Goal: Task Accomplishment & Management: Use online tool/utility

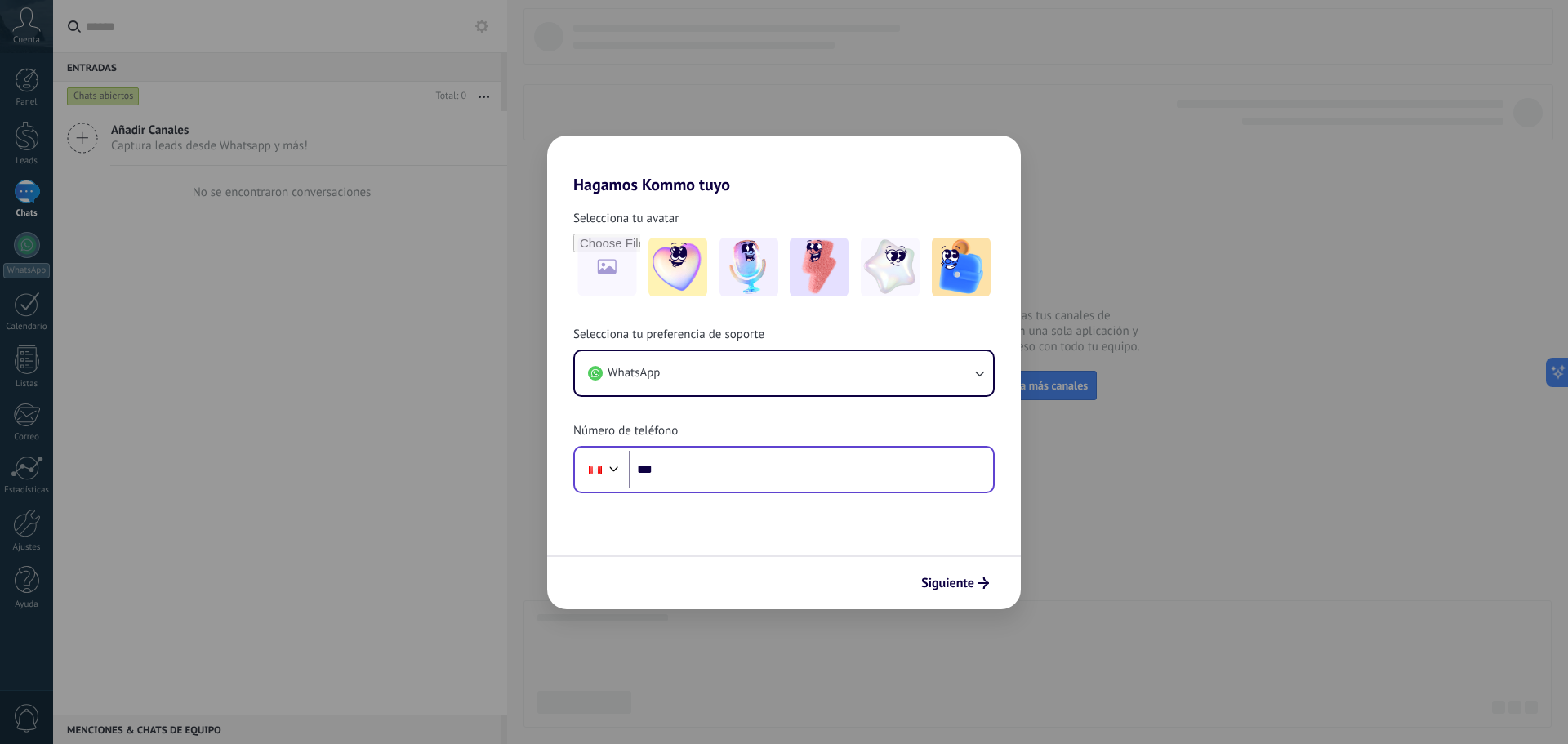
click at [714, 472] on input "***" at bounding box center [811, 469] width 364 height 37
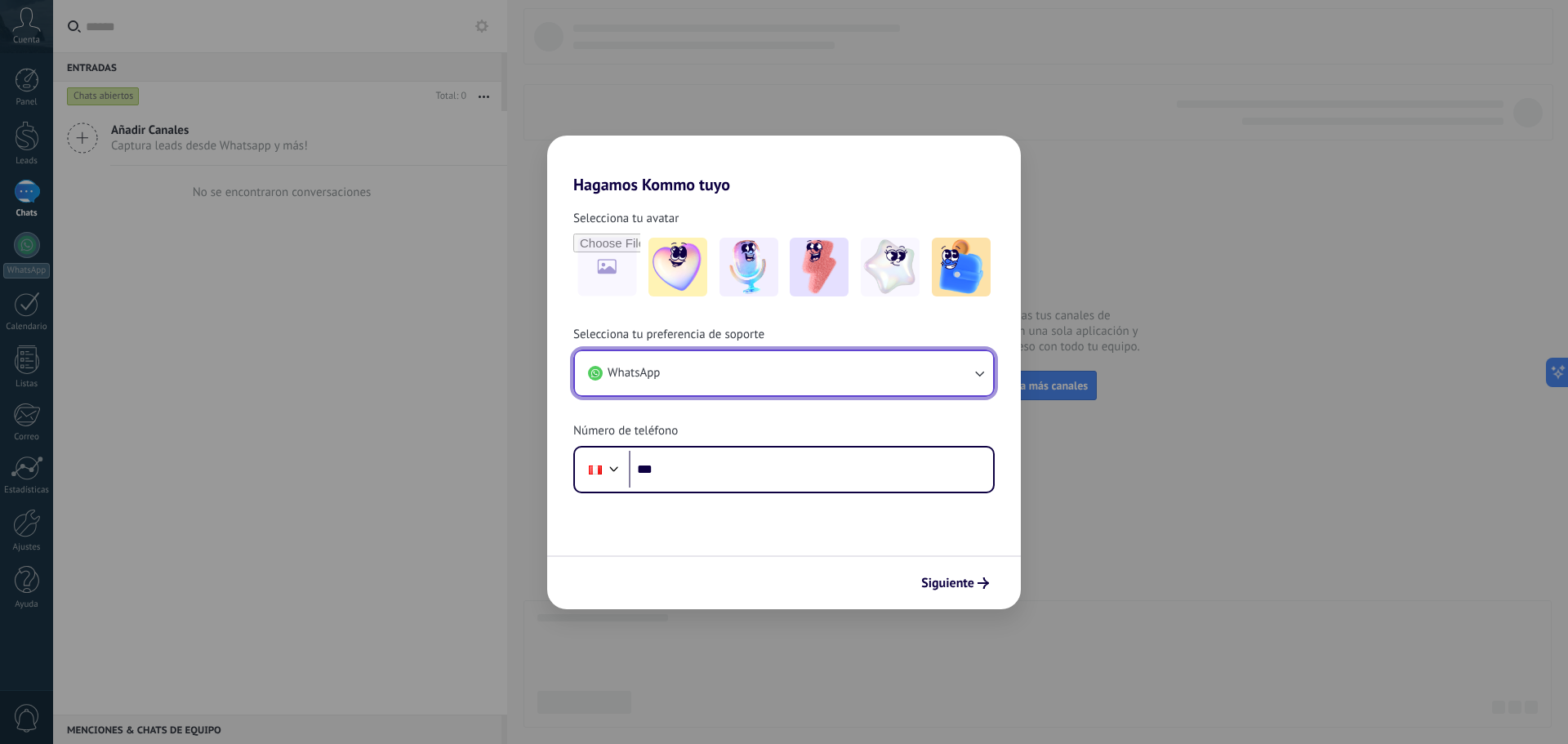
click at [836, 390] on button "WhatsApp" at bounding box center [784, 373] width 418 height 44
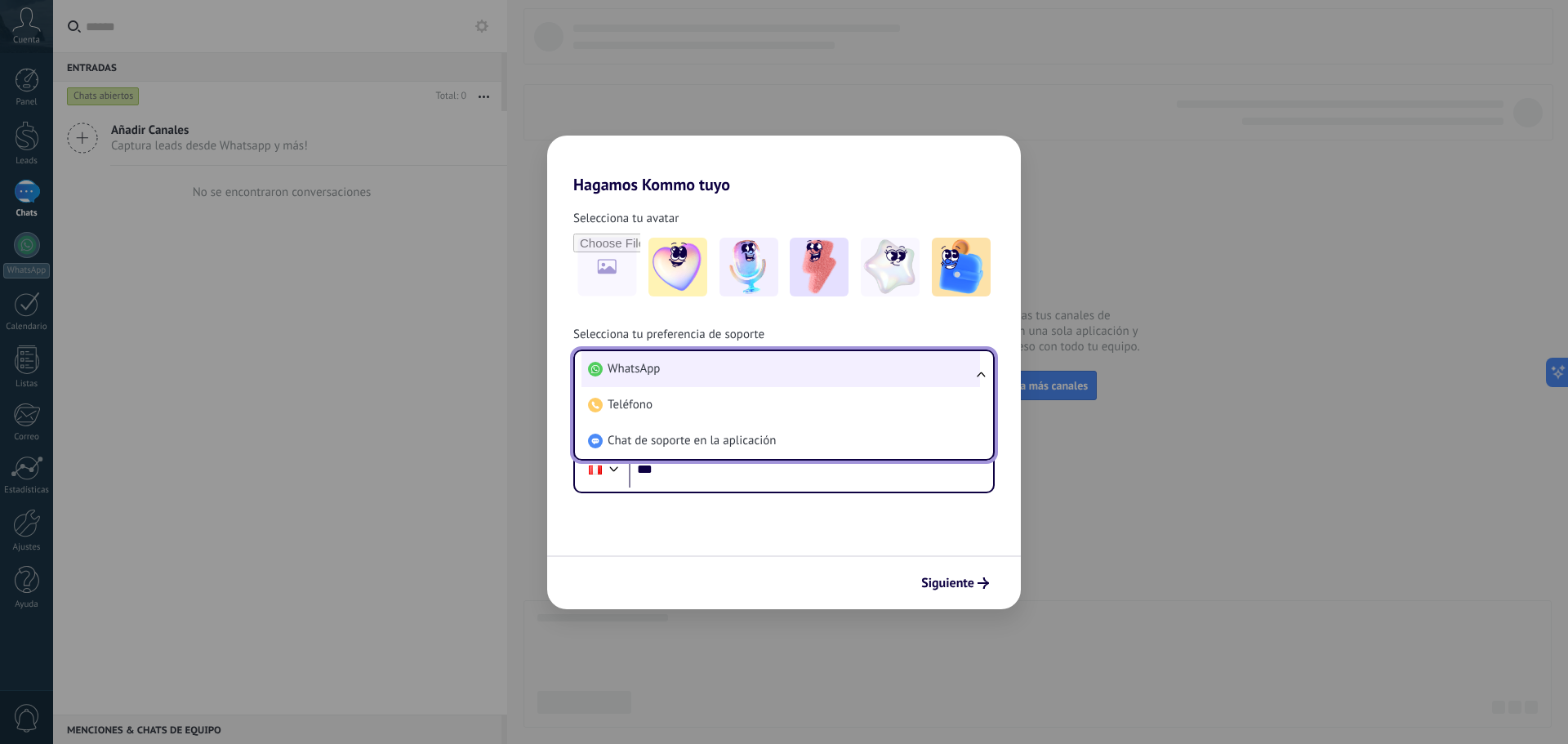
click at [699, 366] on li "WhatsApp" at bounding box center [781, 369] width 398 height 36
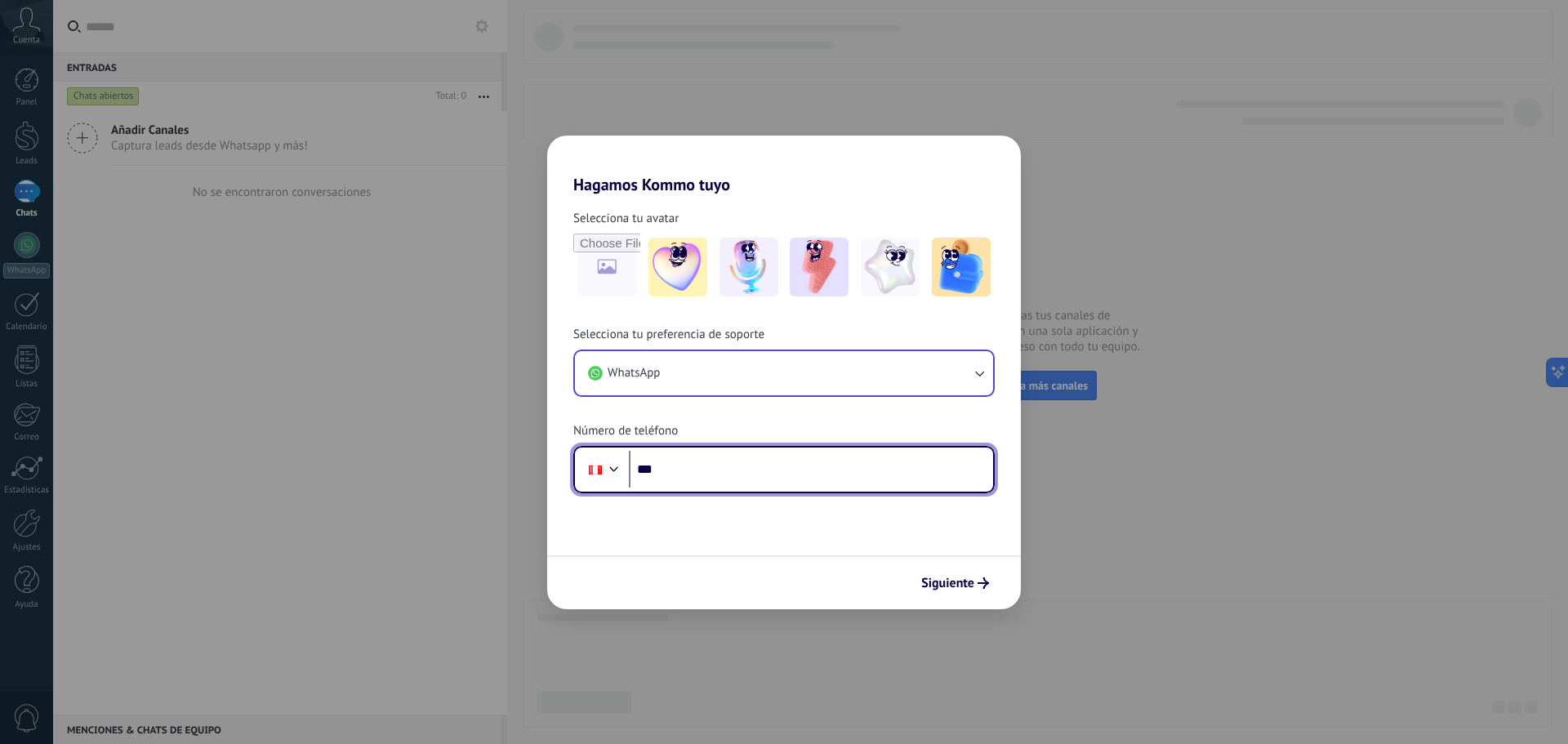
click at [710, 473] on input "***" at bounding box center [811, 469] width 364 height 37
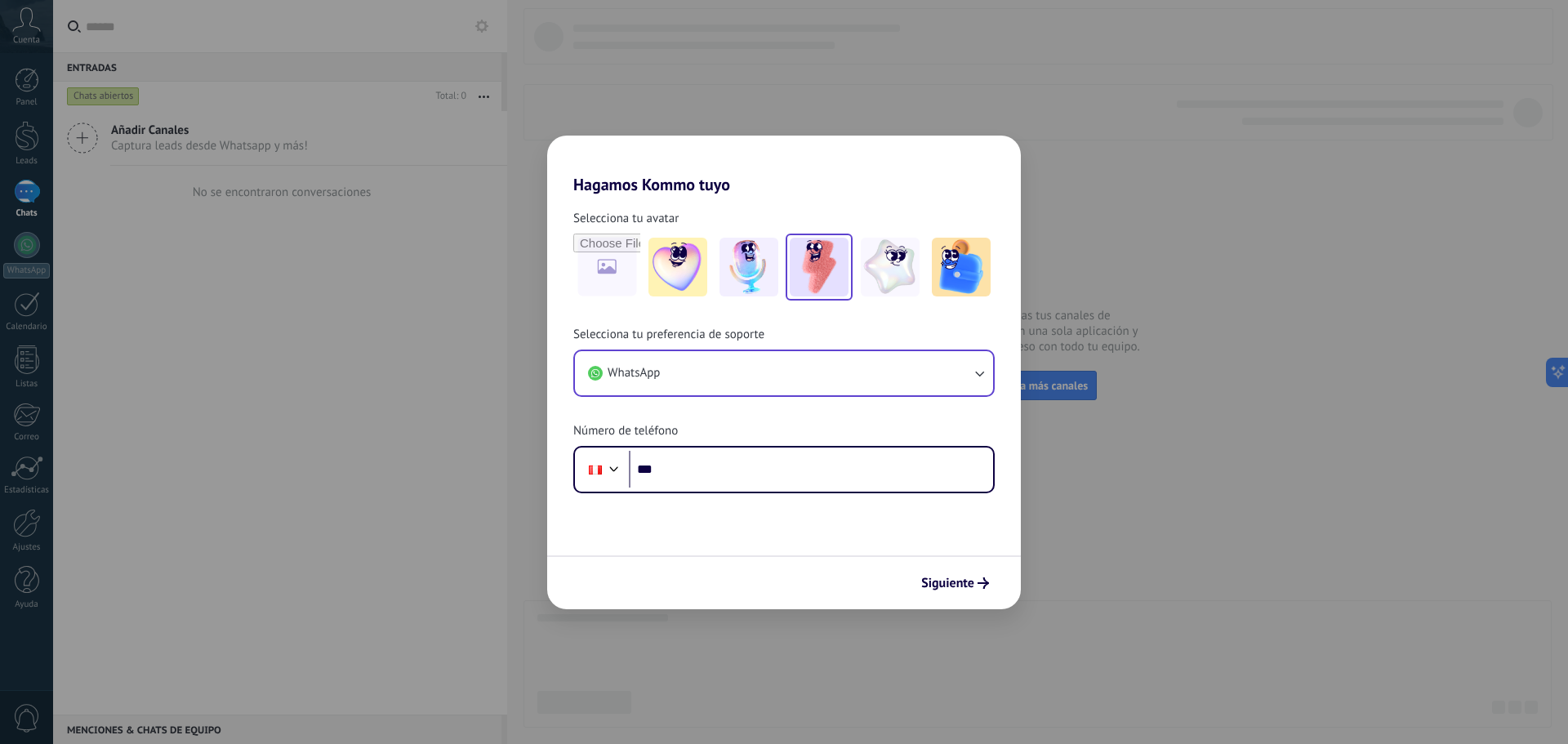
click at [830, 270] on img at bounding box center [819, 267] width 58 height 58
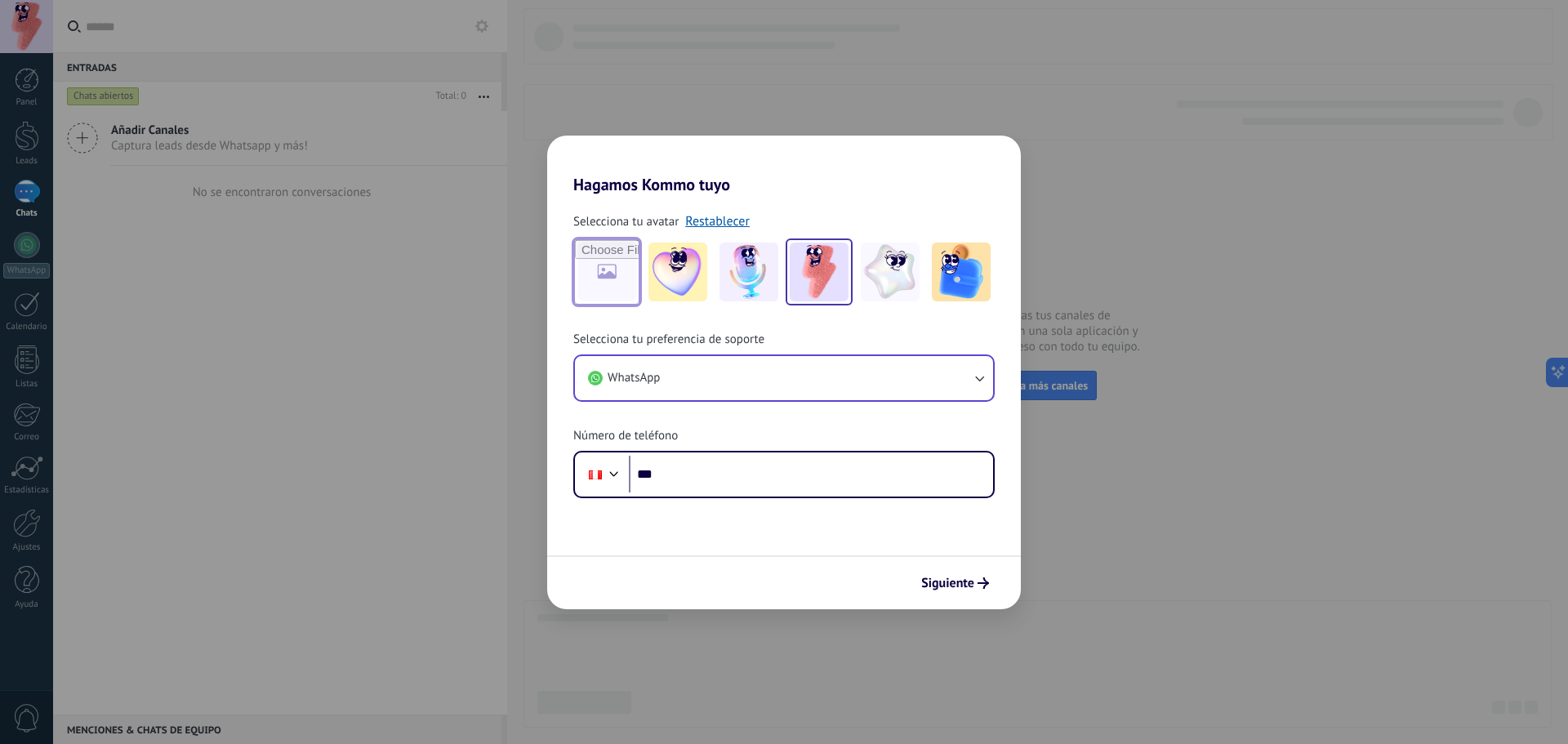
click at [621, 280] on input "file" at bounding box center [607, 272] width 64 height 64
click at [453, 465] on div "Hagamos Kommo tuyo Selecciona tu avatar Restablecer Selecciona tu preferencia d…" at bounding box center [784, 372] width 1568 height 744
click at [390, 397] on div "Hagamos Kommo tuyo Selecciona tu avatar Restablecer Selecciona tu preferencia d…" at bounding box center [784, 372] width 1568 height 744
click at [366, 439] on div "Hagamos Kommo tuyo Selecciona tu avatar Restablecer Selecciona tu preferencia d…" at bounding box center [784, 372] width 1568 height 744
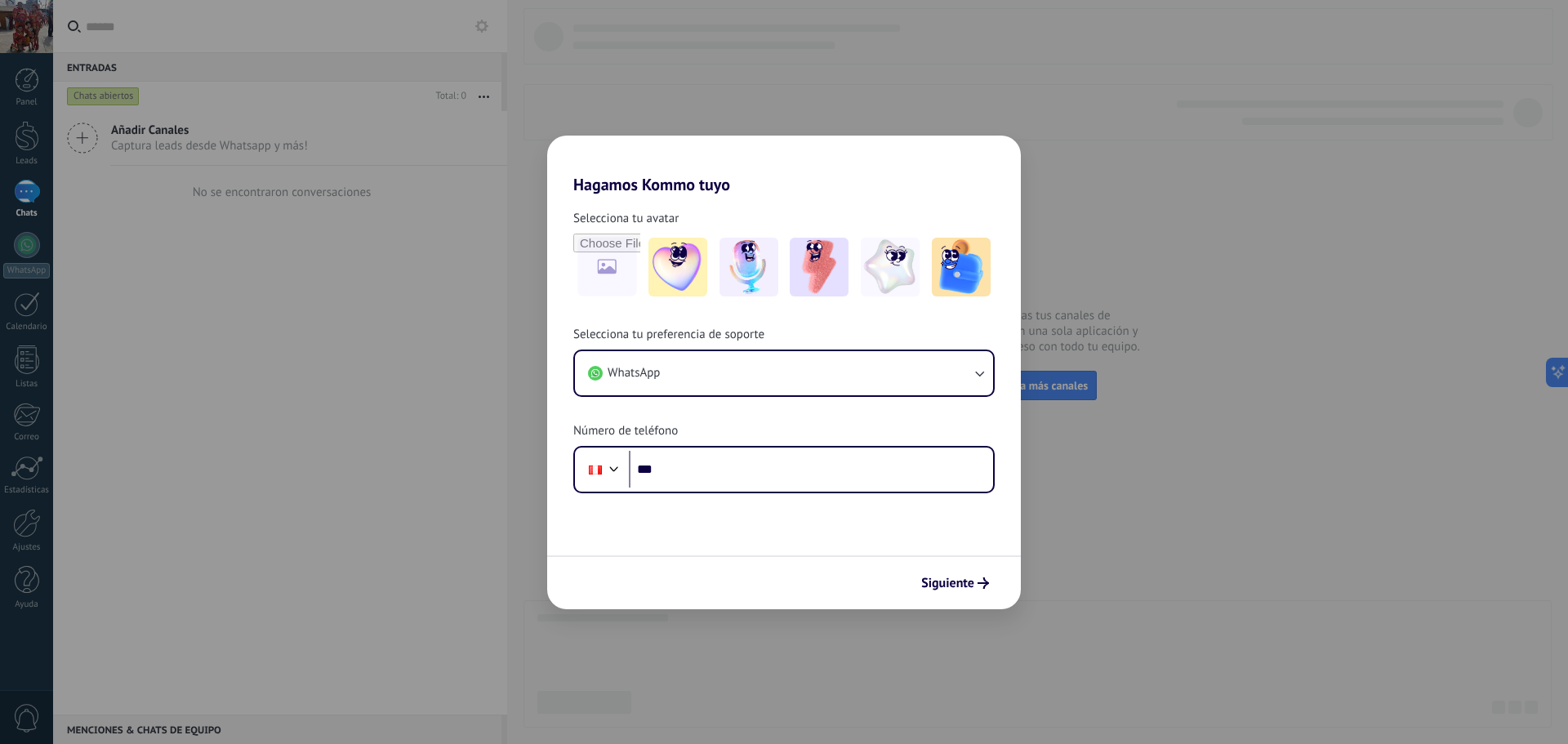
drag, startPoint x: 1193, startPoint y: 475, endPoint x: 907, endPoint y: 340, distance: 316.3
click at [1192, 477] on div "Hagamos Kommo tuyo Selecciona tu avatar Selecciona tu preferencia de soporte Wh…" at bounding box center [784, 372] width 1568 height 744
click at [328, 141] on div "Hagamos Kommo tuyo Selecciona tu avatar Selecciona tu preferencia de soporte Wh…" at bounding box center [784, 372] width 1568 height 744
click at [706, 388] on button "WhatsApp" at bounding box center [784, 373] width 418 height 44
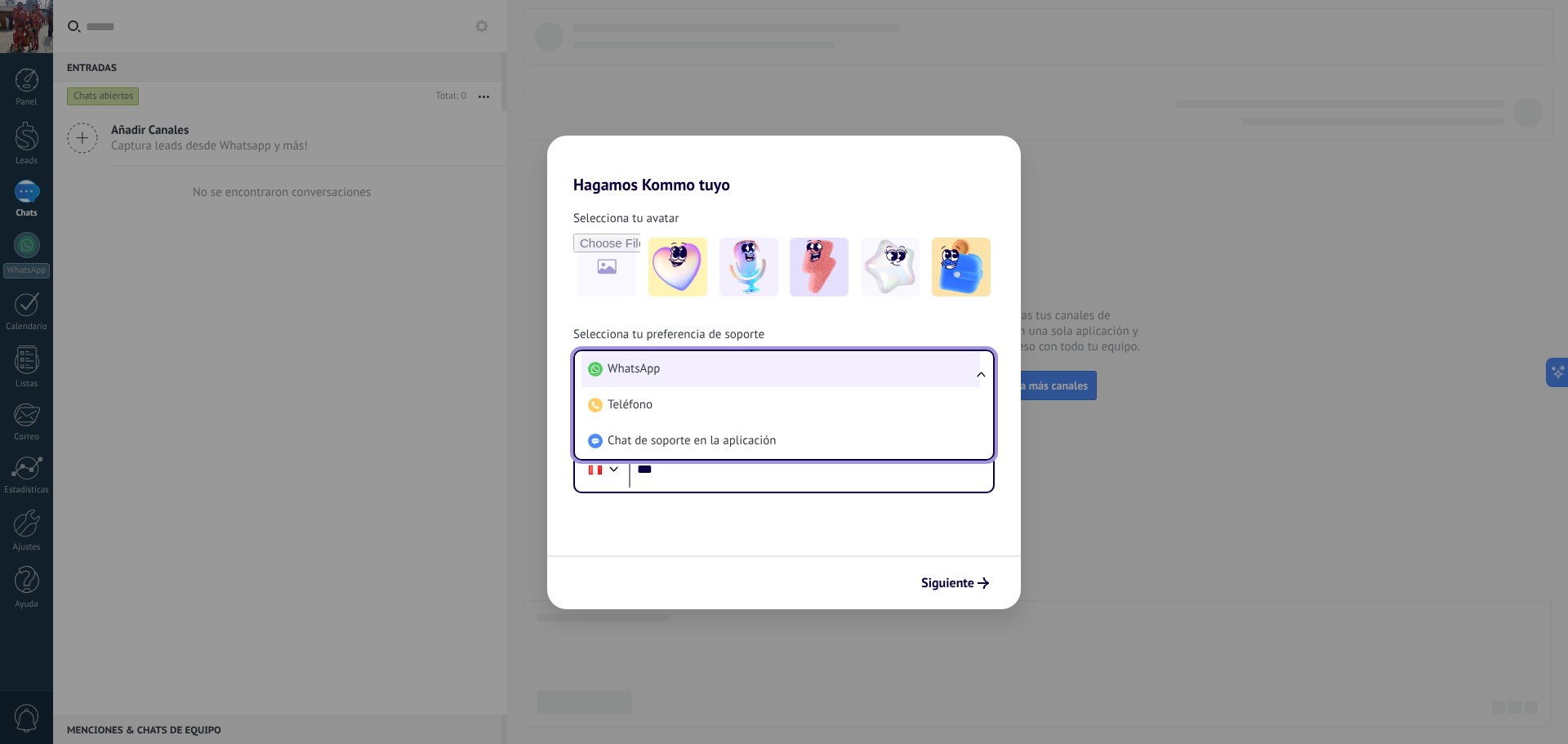
click at [704, 362] on li "WhatsApp" at bounding box center [781, 369] width 398 height 36
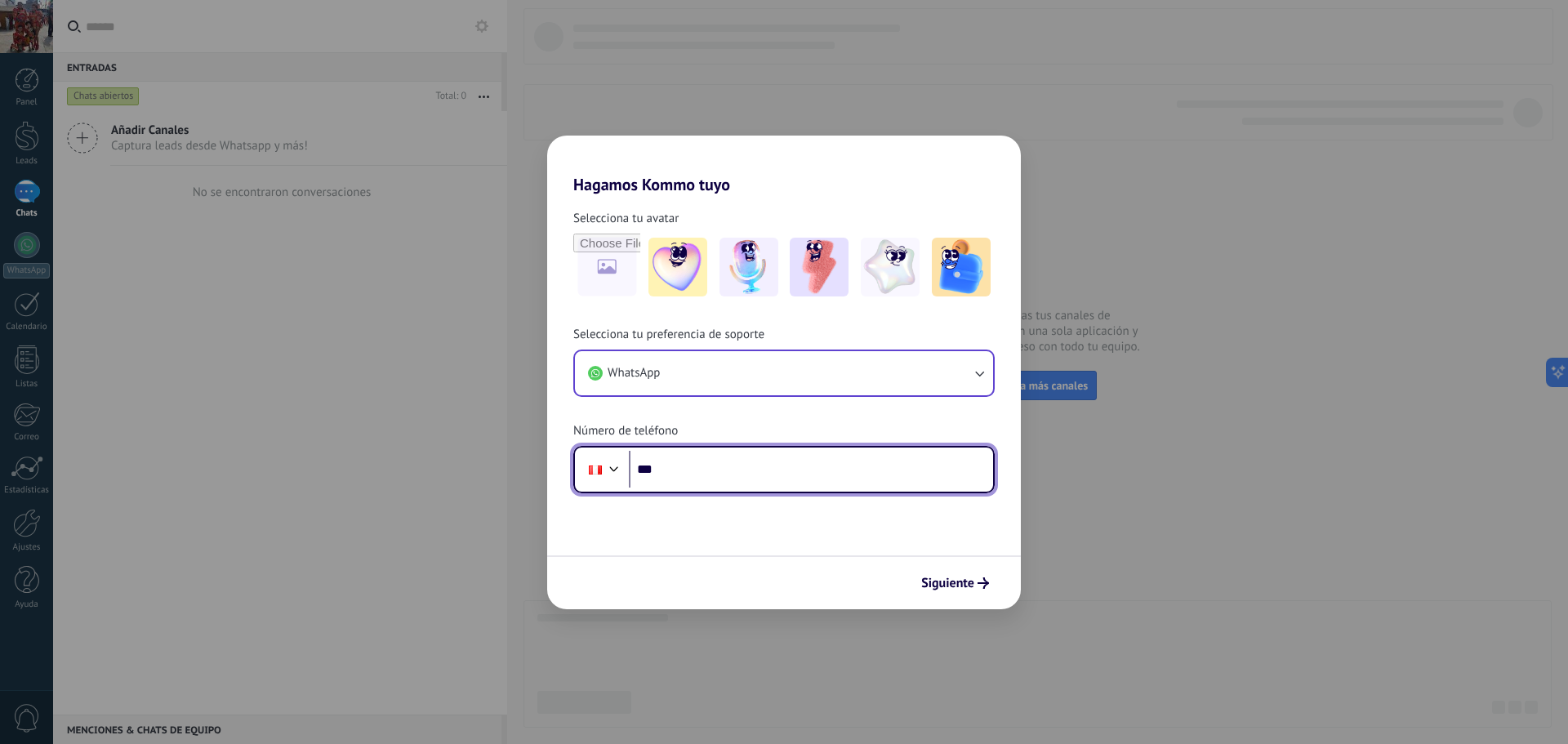
click at [731, 479] on input "***" at bounding box center [811, 469] width 364 height 37
type input "**********"
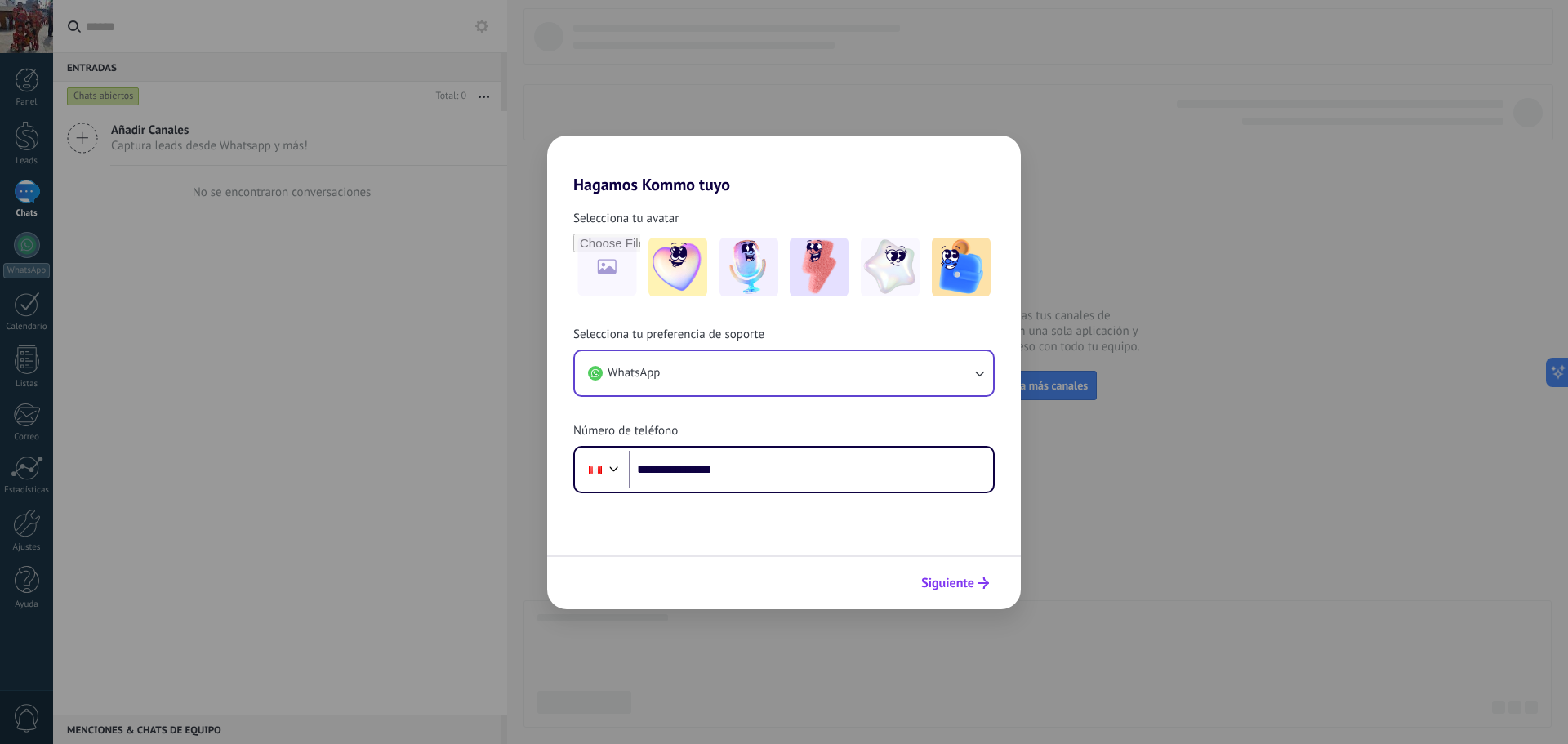
click at [974, 592] on button "Siguiente" at bounding box center [955, 582] width 82 height 27
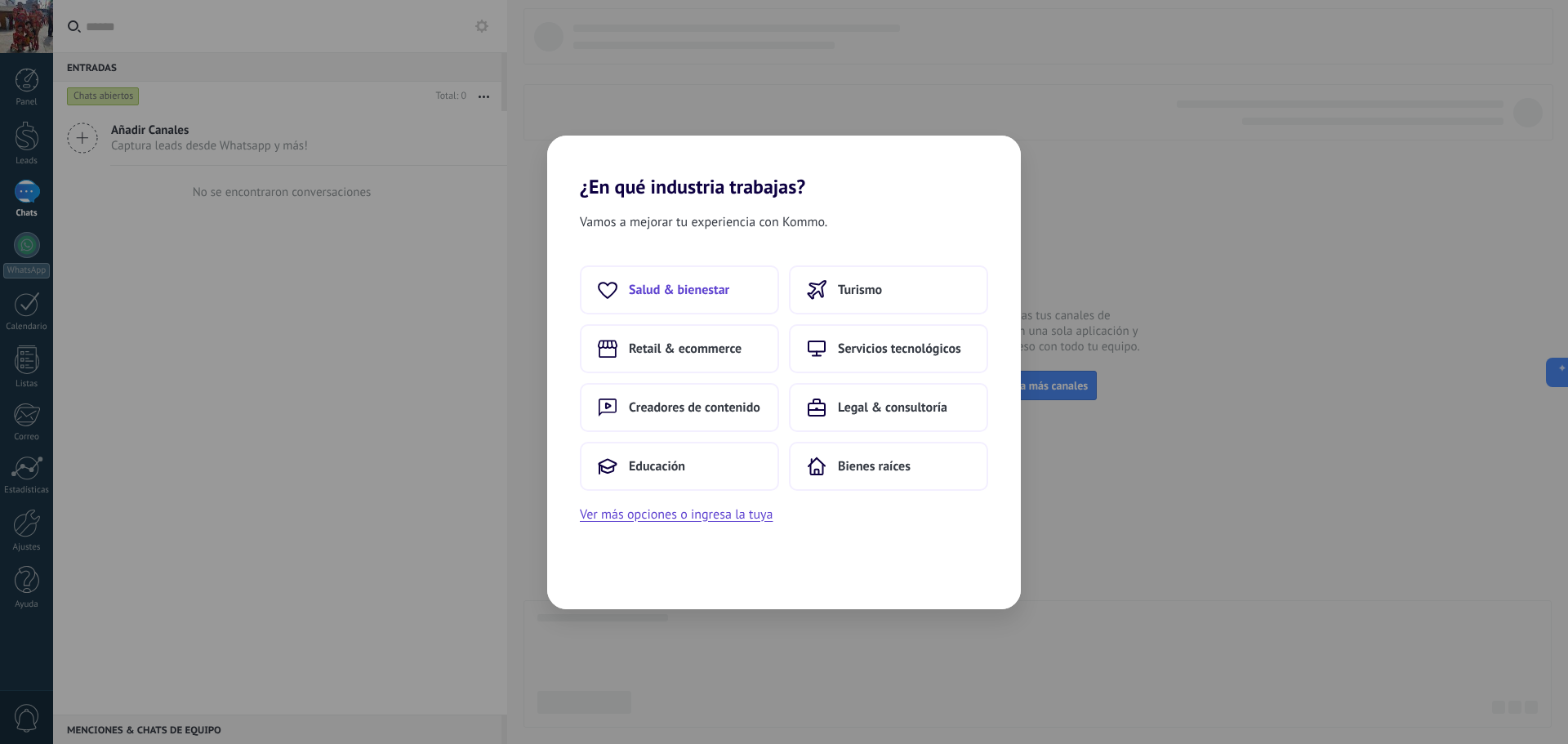
click at [699, 296] on span "Salud & bienestar" at bounding box center [679, 289] width 100 height 16
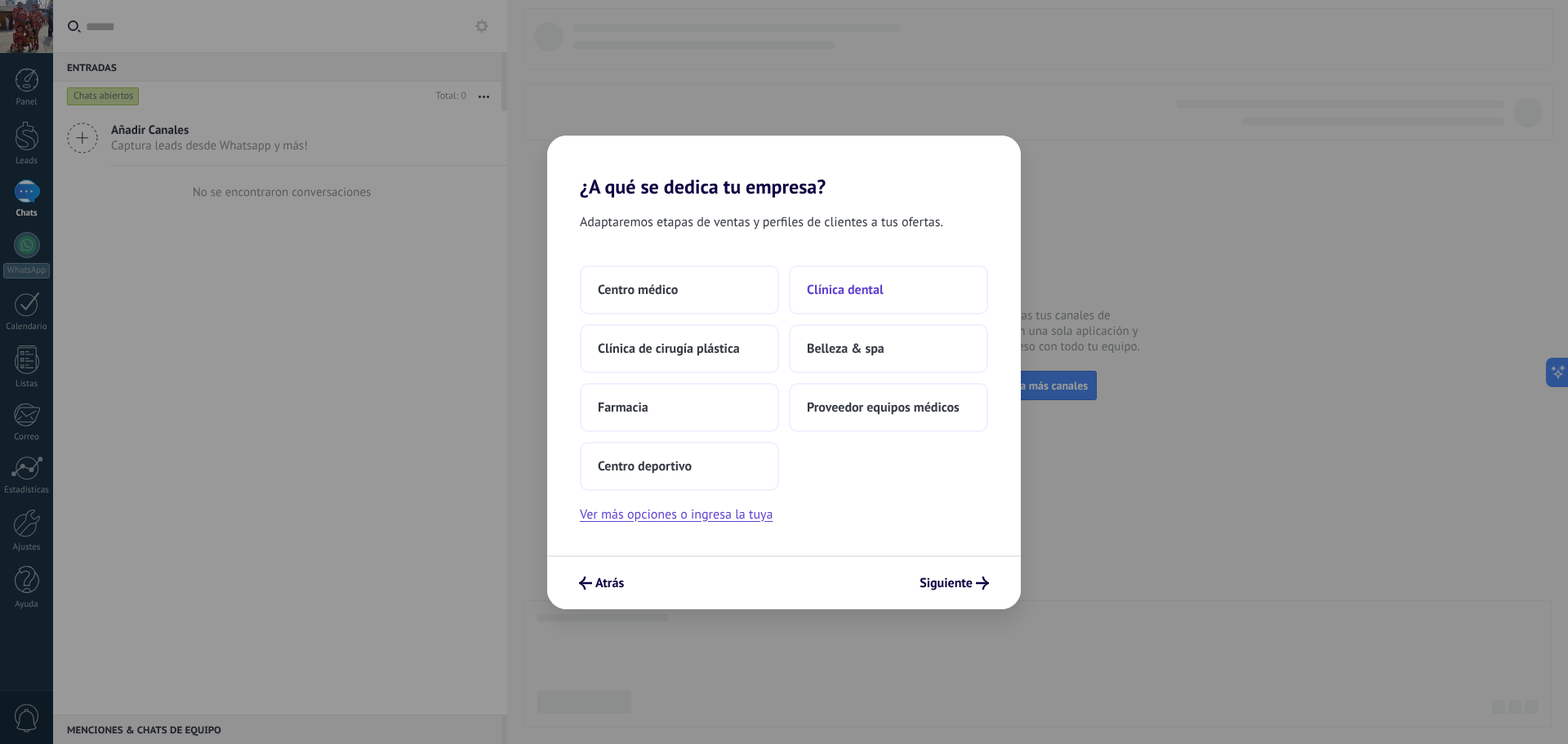
click at [881, 286] on span "Clínica dental" at bounding box center [845, 289] width 77 height 16
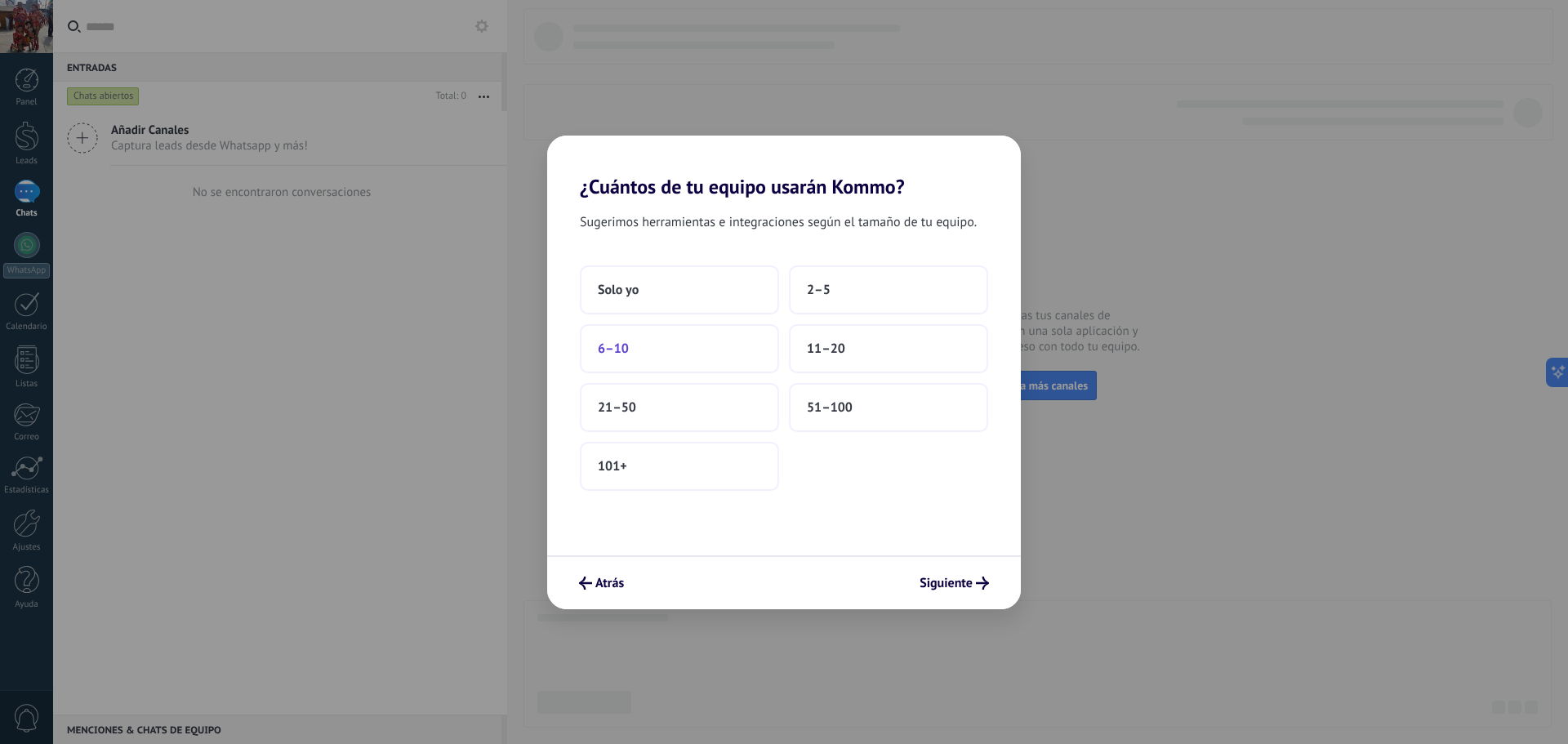
click at [690, 351] on button "6–10" at bounding box center [679, 349] width 199 height 49
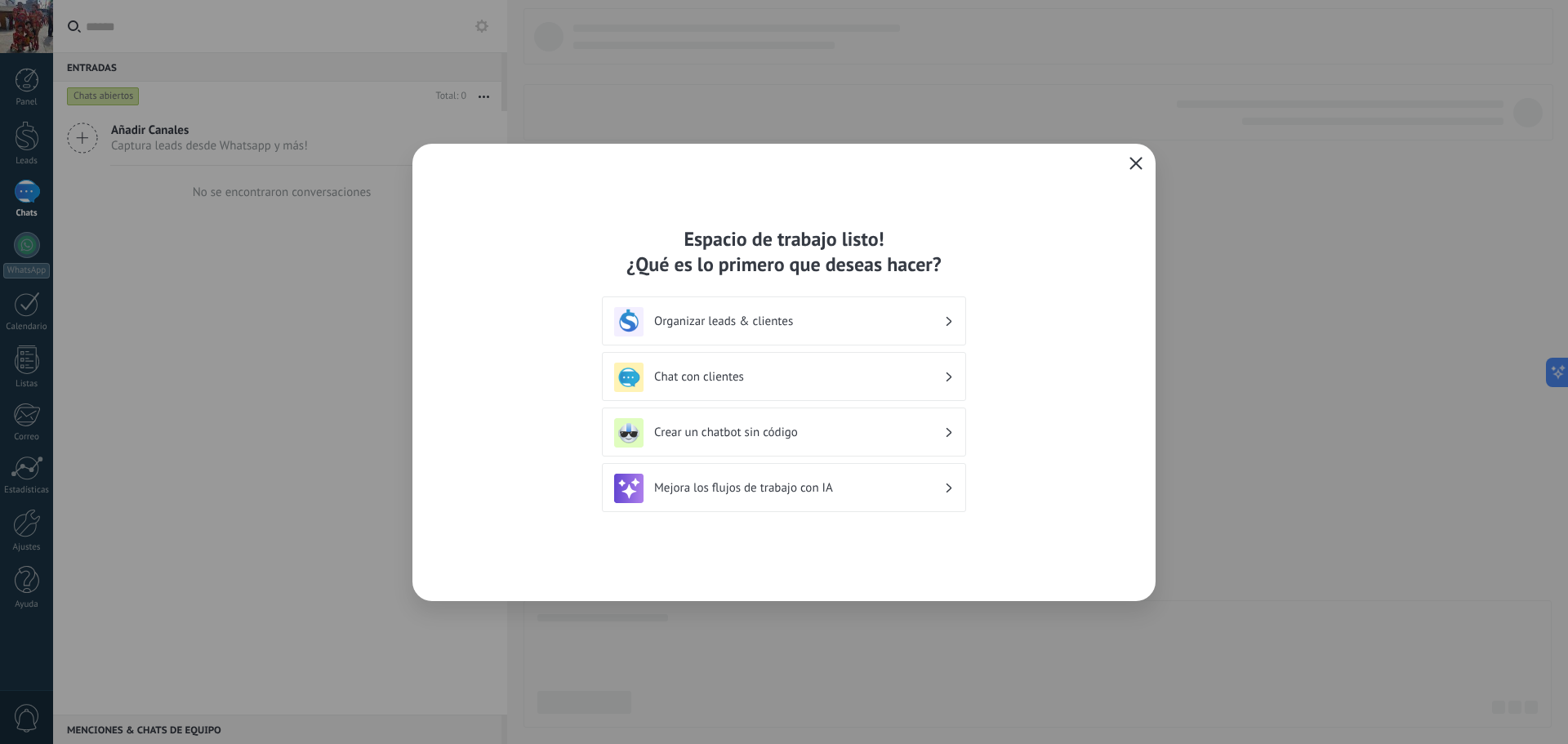
click at [792, 380] on h3 "Chat con clientes" at bounding box center [798, 376] width 289 height 16
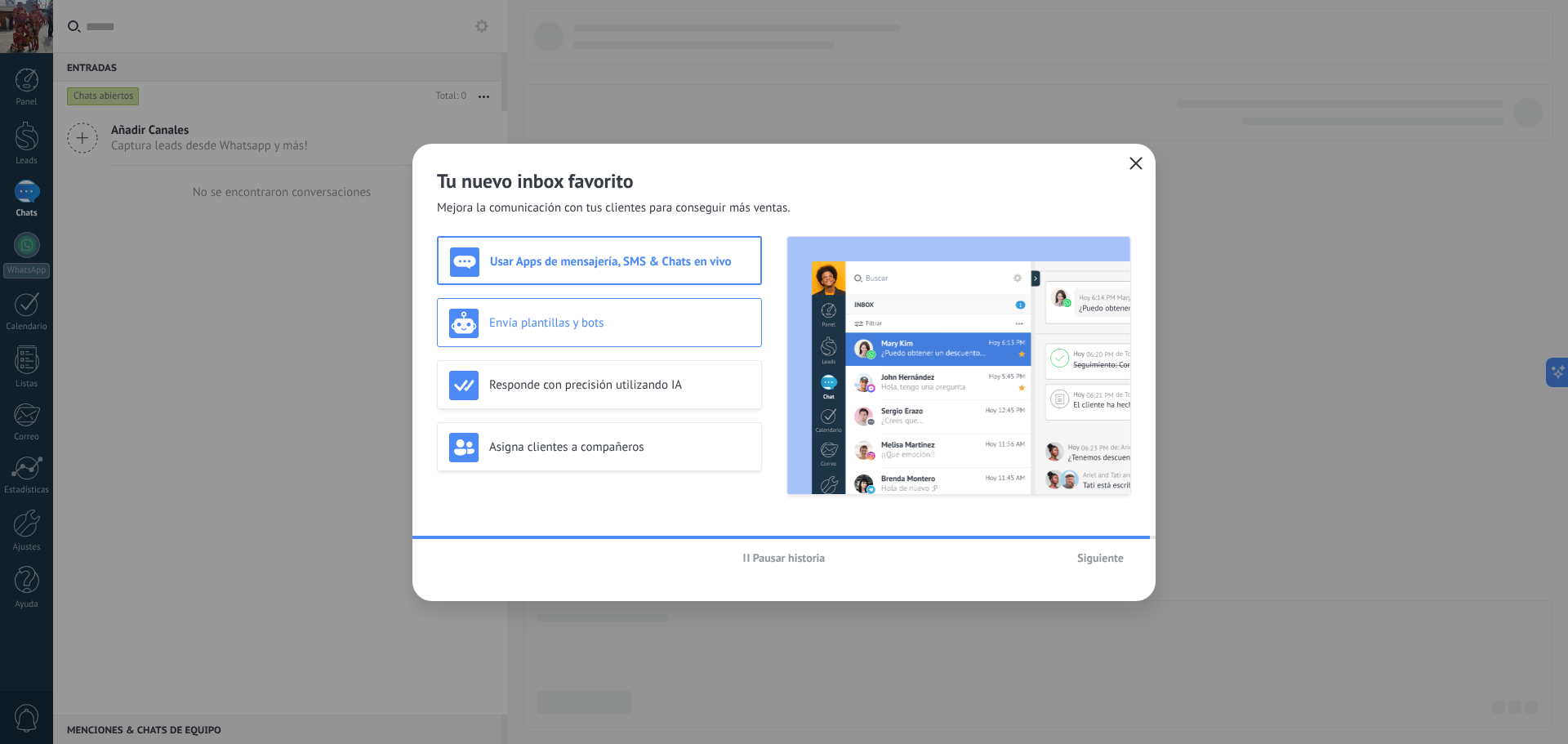
click at [571, 320] on h3 "Envía plantillas y bots" at bounding box center [619, 322] width 260 height 16
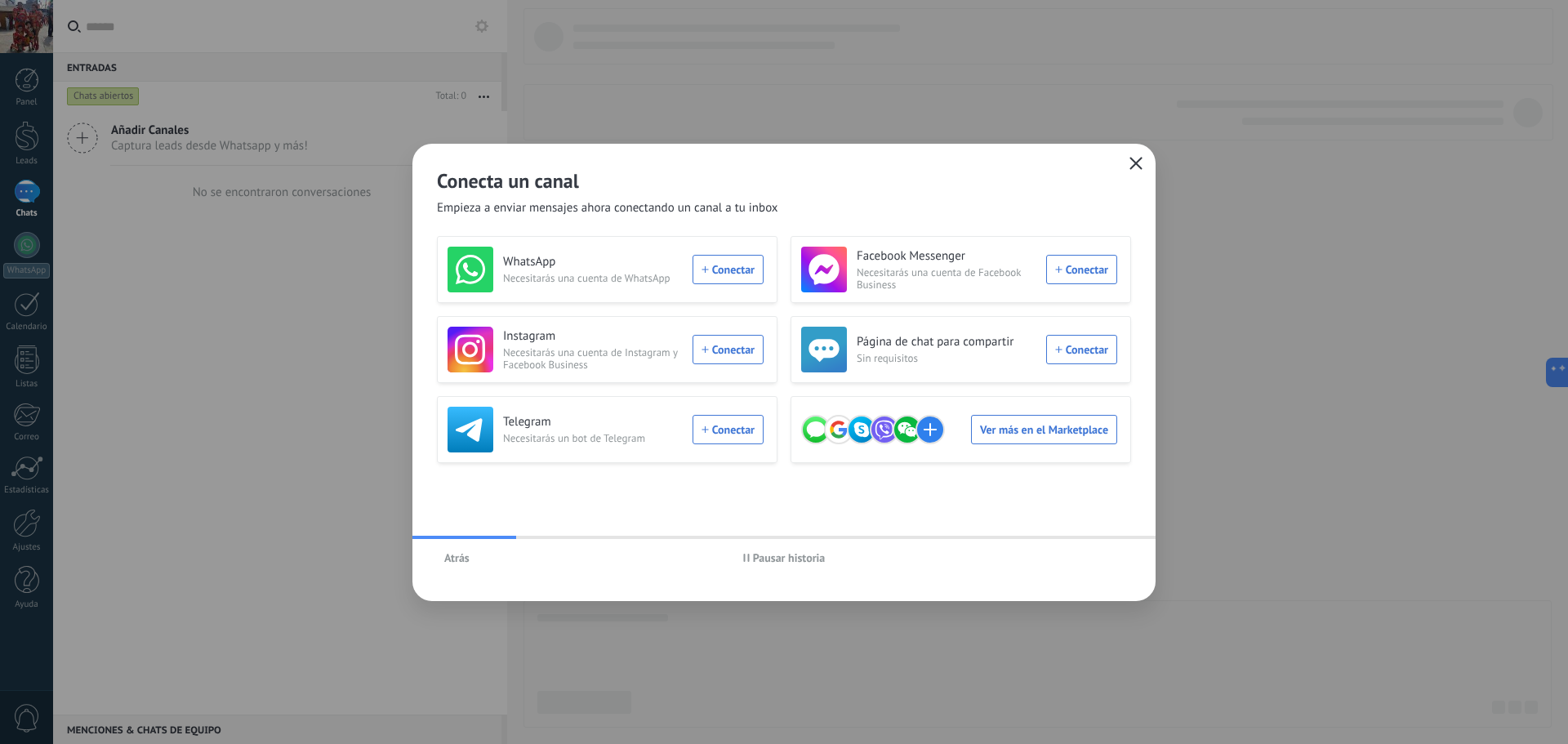
click at [461, 558] on span "Atrás" at bounding box center [457, 557] width 26 height 12
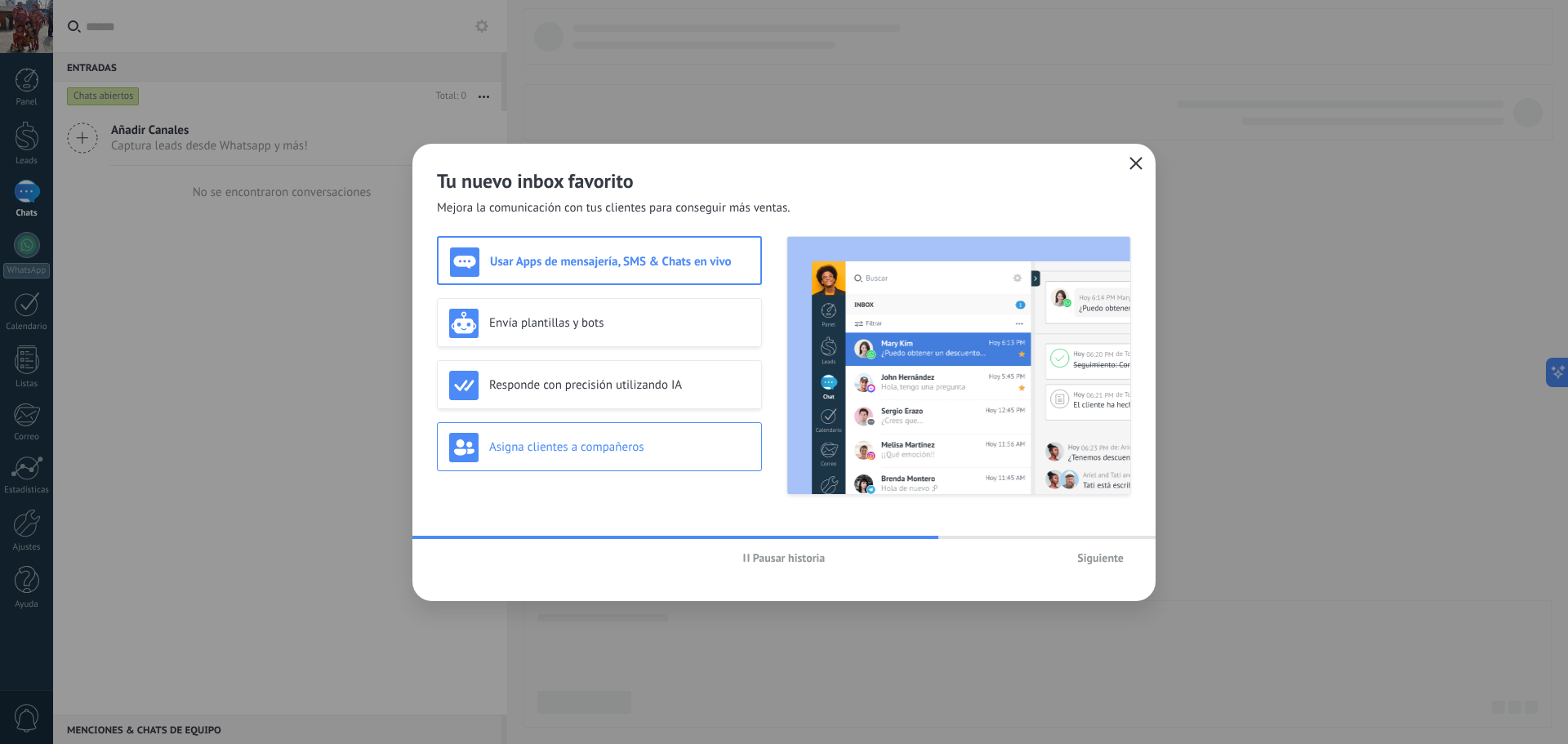
click at [616, 451] on h3 "Asigna clientes a compañeros" at bounding box center [619, 446] width 260 height 16
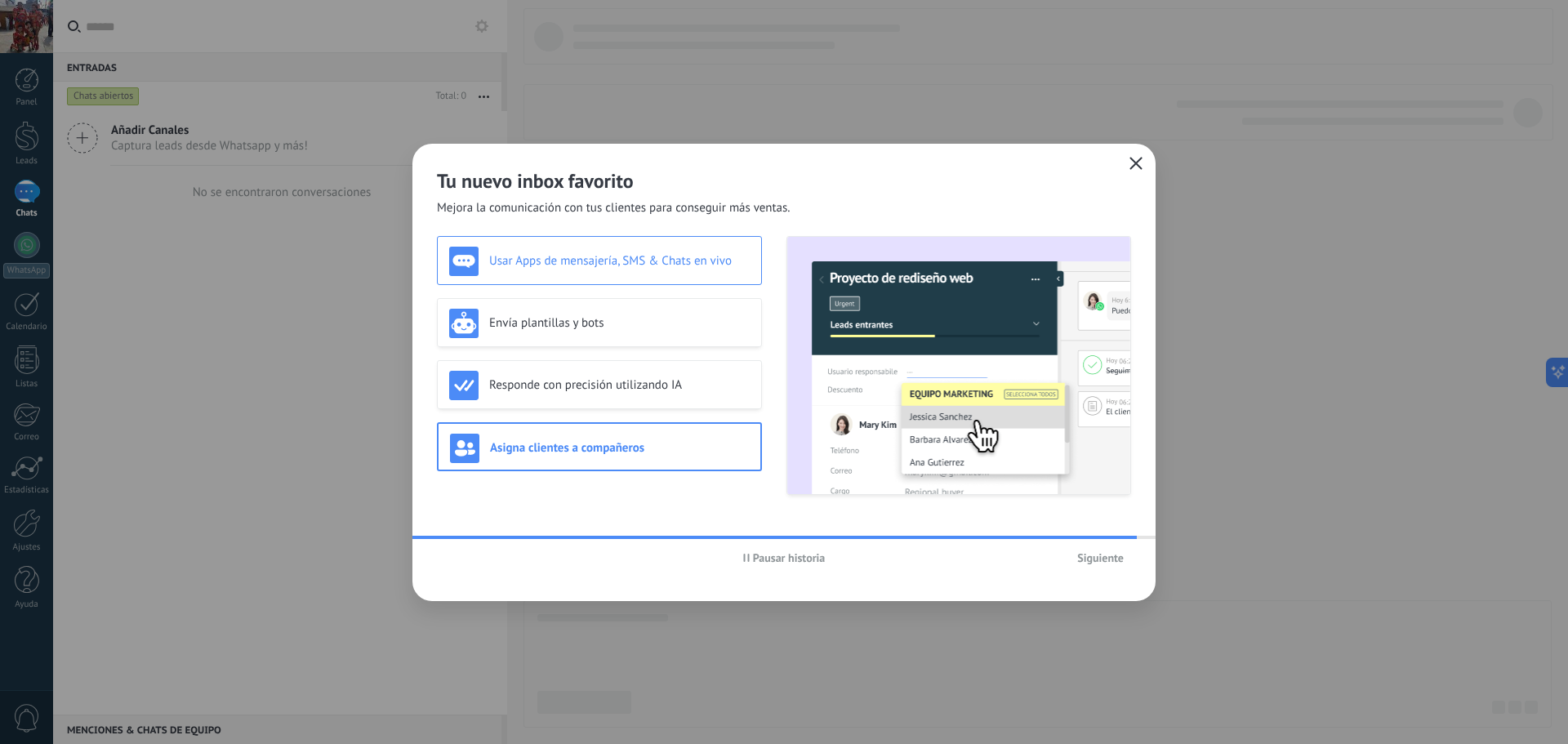
click at [553, 251] on div "Usar Apps de mensajería, SMS & Chats en vivo" at bounding box center [599, 261] width 300 height 29
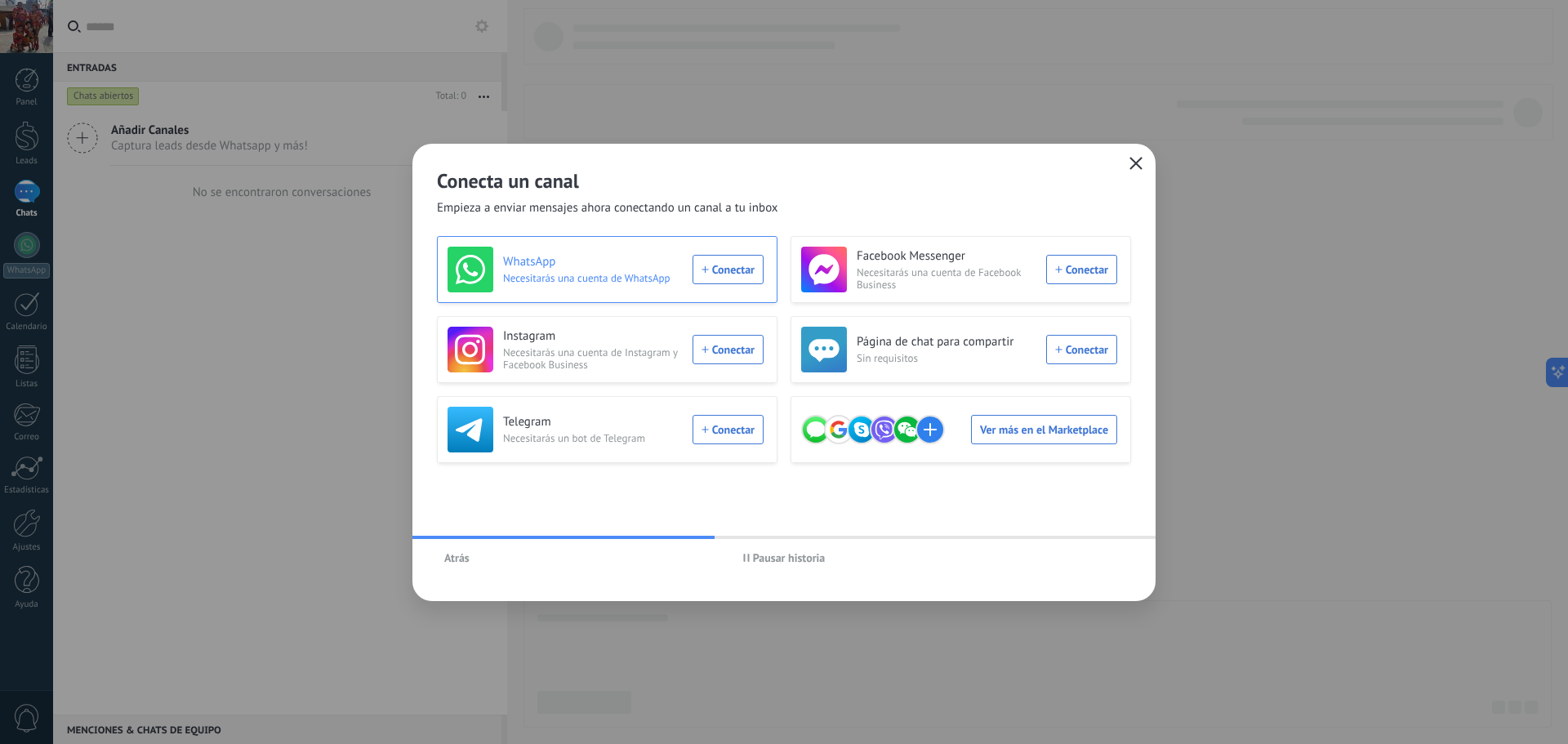
click at [728, 269] on div "WhatsApp Necesitarás una cuenta de WhatsApp Conectar" at bounding box center [605, 269] width 316 height 46
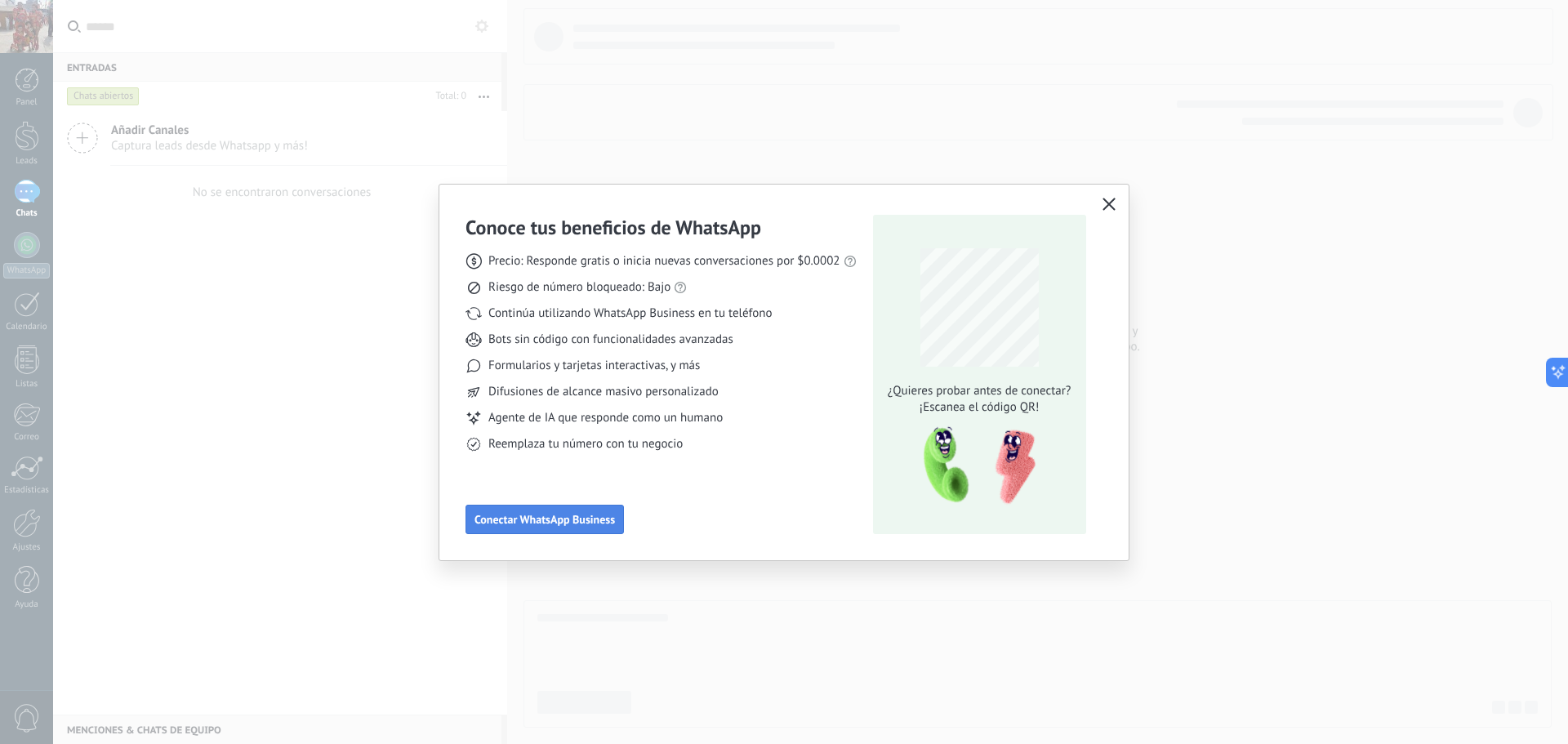
click at [548, 525] on span "Conectar WhatsApp Business" at bounding box center [545, 519] width 141 height 12
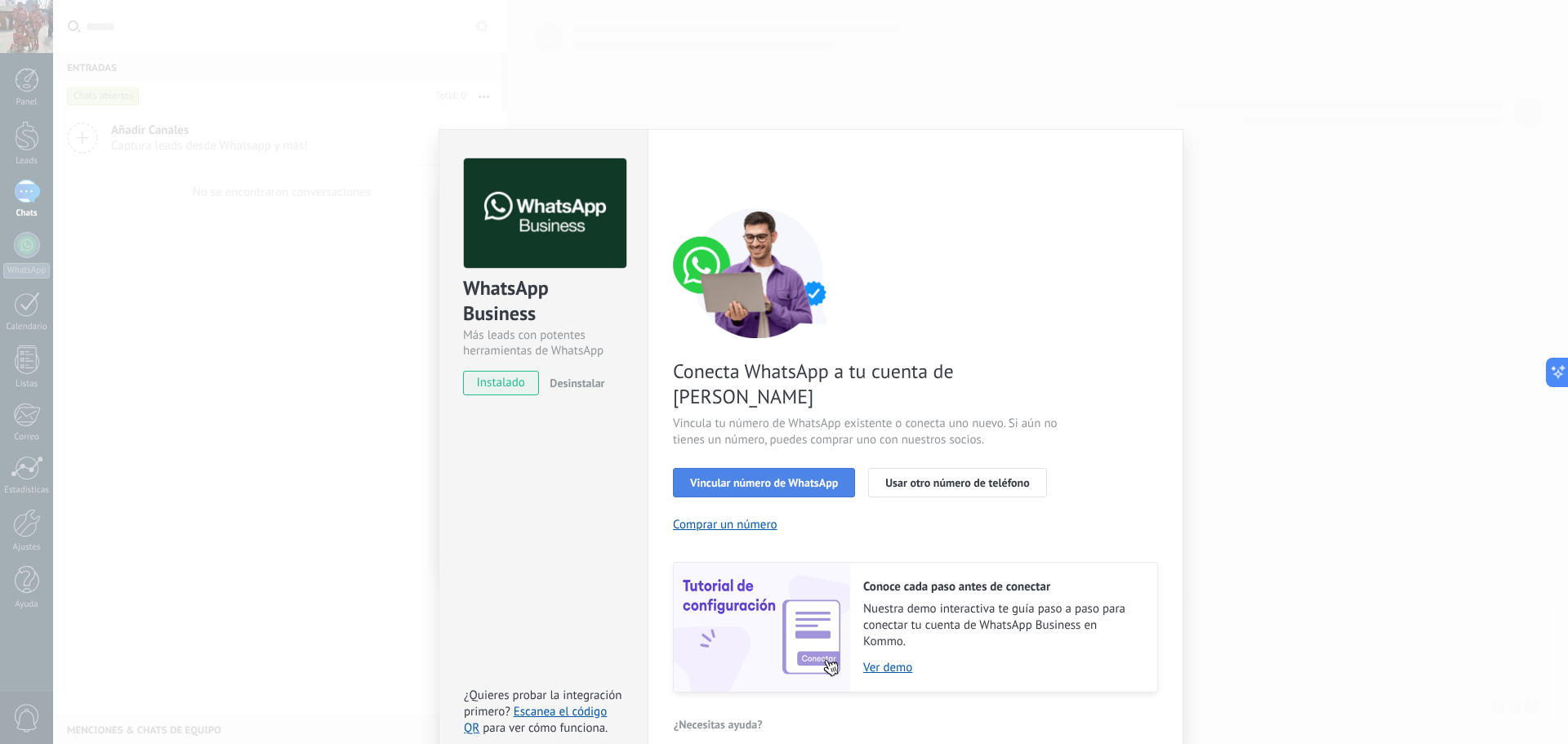
click at [814, 477] on span "Vincular número de WhatsApp" at bounding box center [764, 482] width 148 height 12
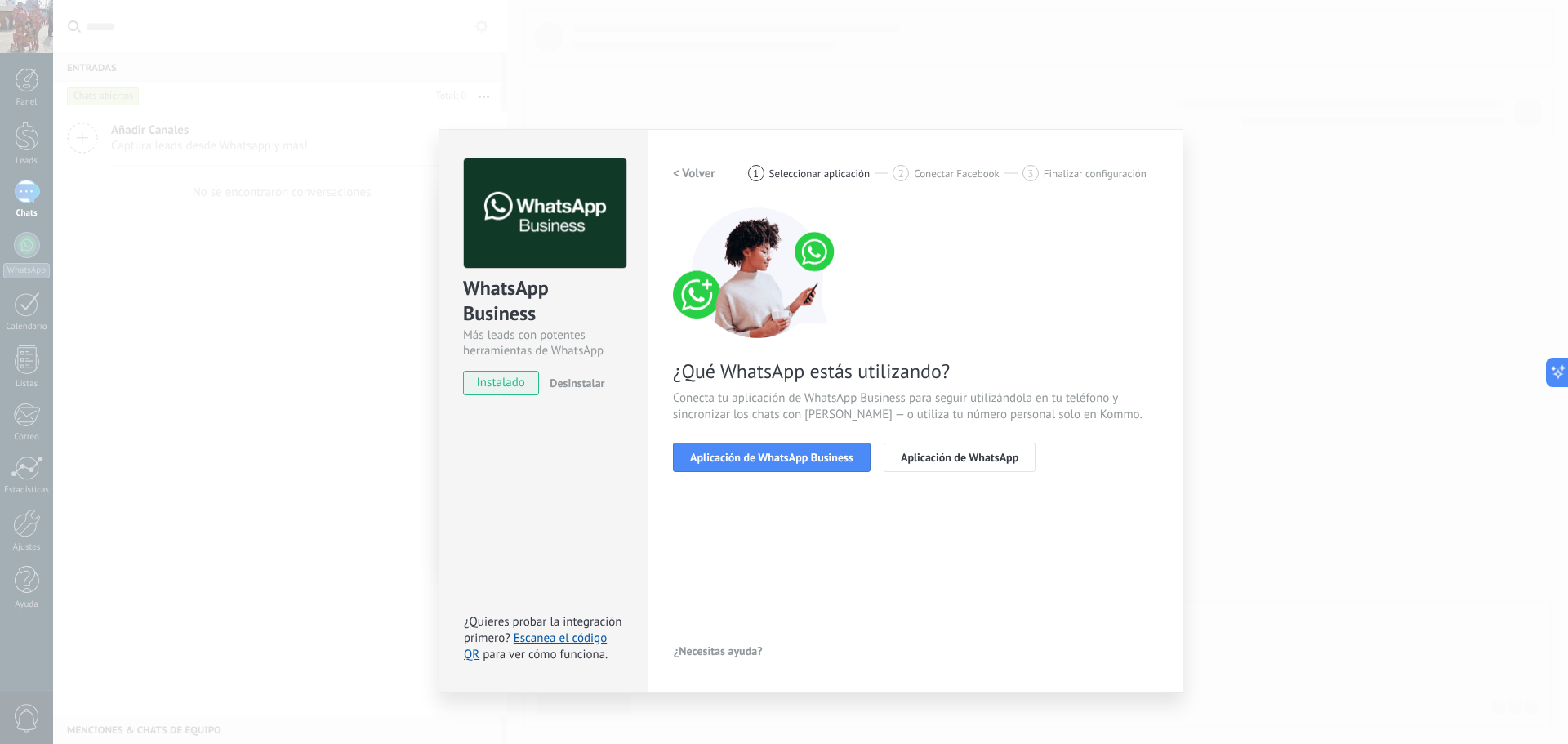
click at [699, 169] on h2 "< Volver" at bounding box center [694, 173] width 42 height 16
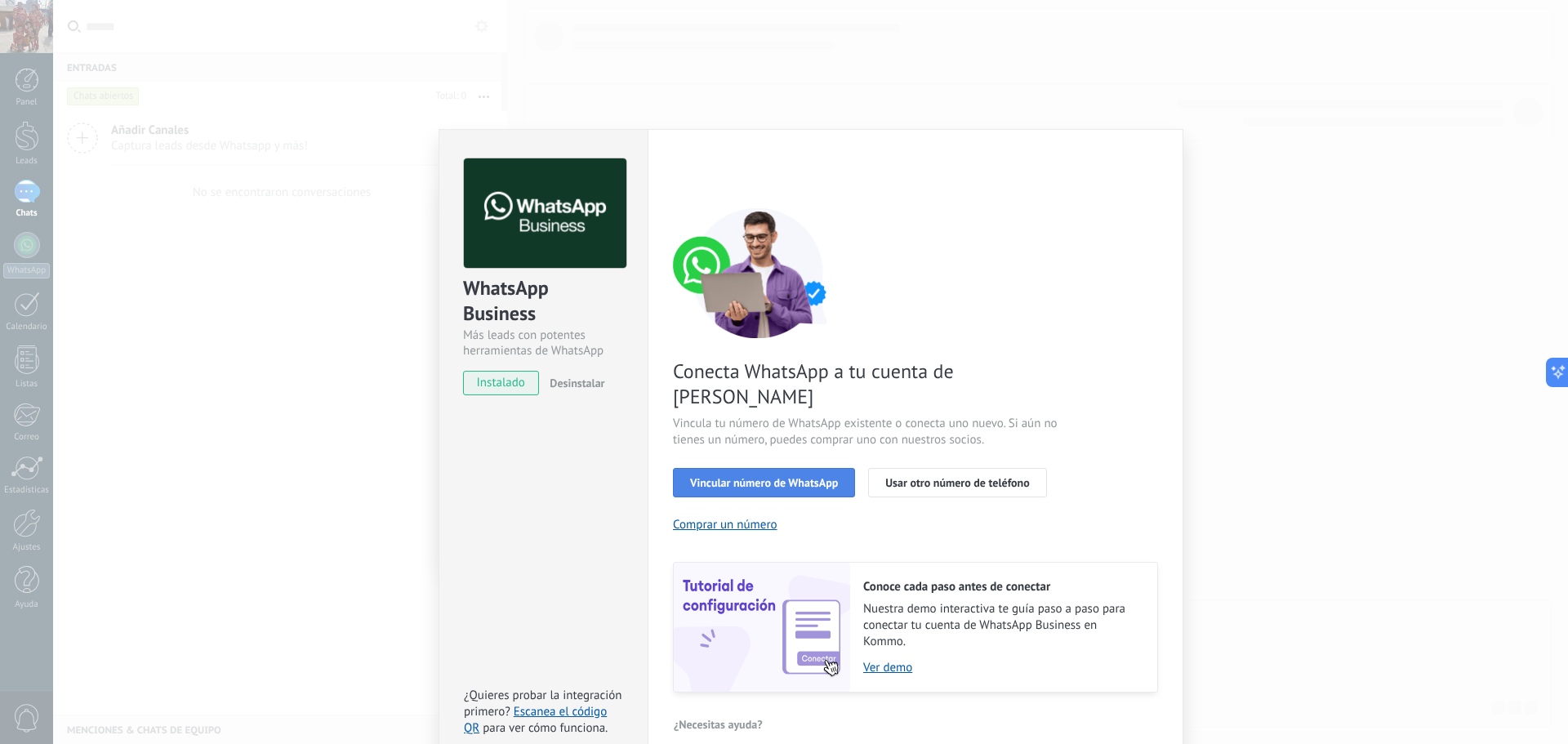
click at [812, 477] on span "Vincular número de WhatsApp" at bounding box center [764, 482] width 148 height 12
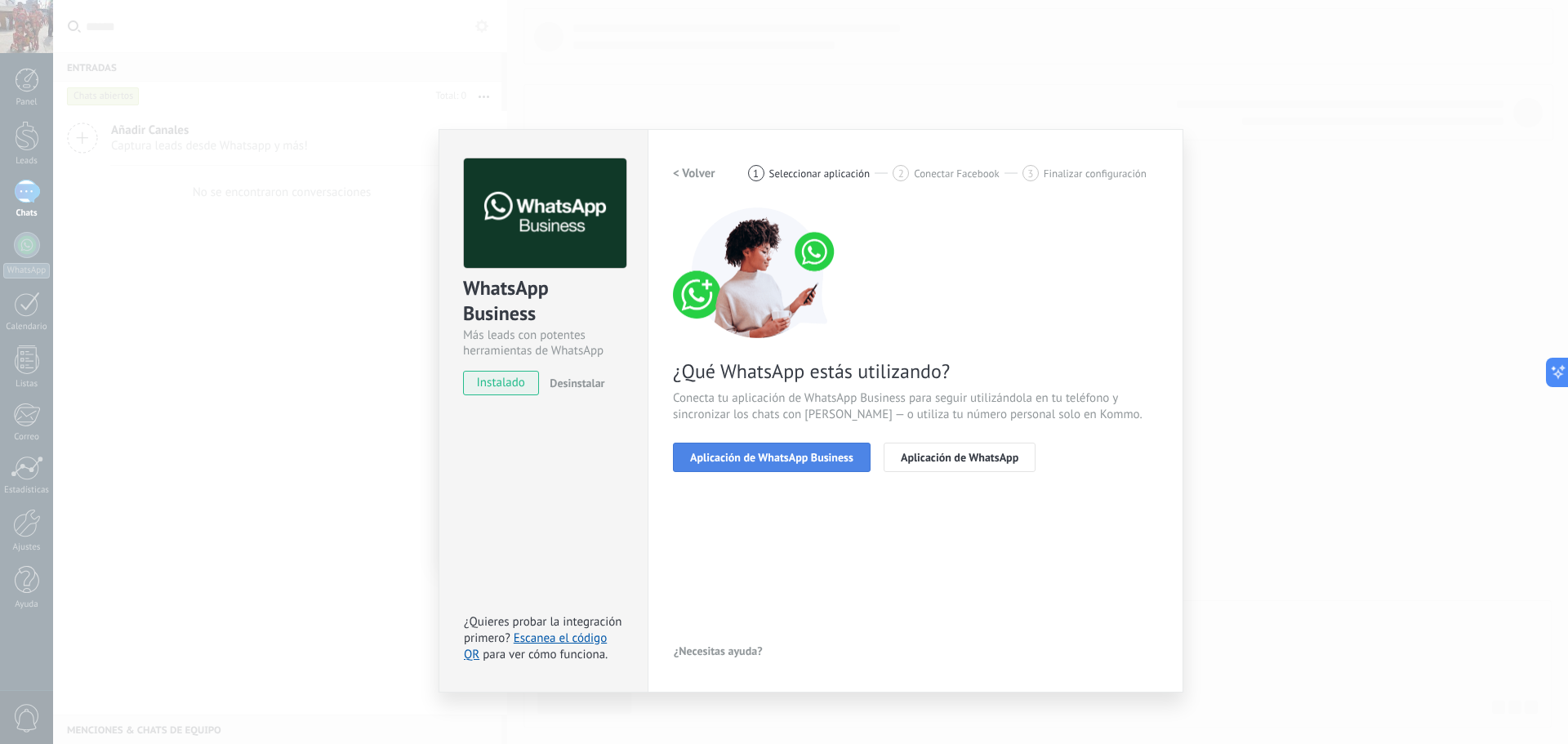
click at [792, 457] on span "Aplicación de WhatsApp Business" at bounding box center [772, 456] width 163 height 12
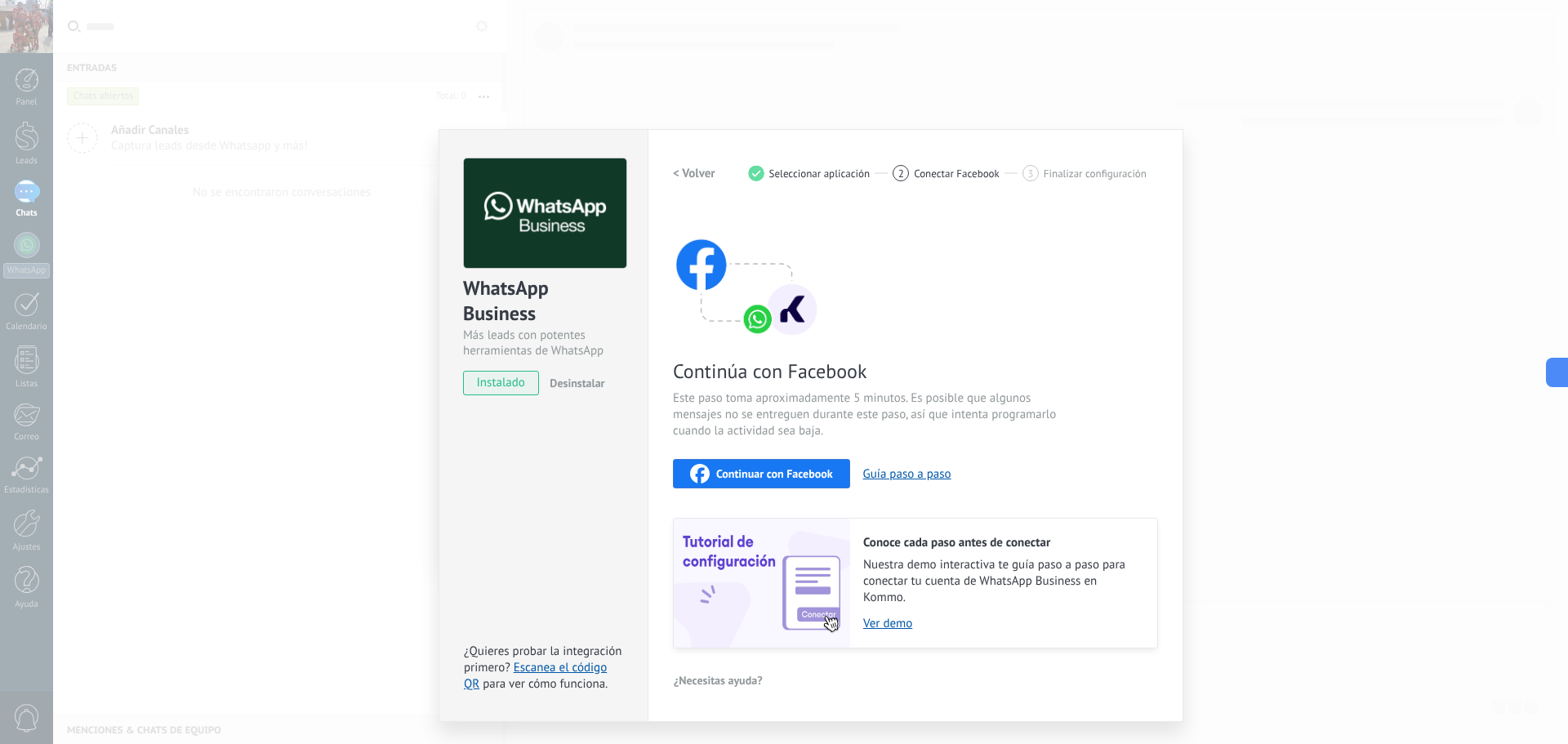
click at [784, 474] on span "Continuar con Facebook" at bounding box center [774, 473] width 117 height 12
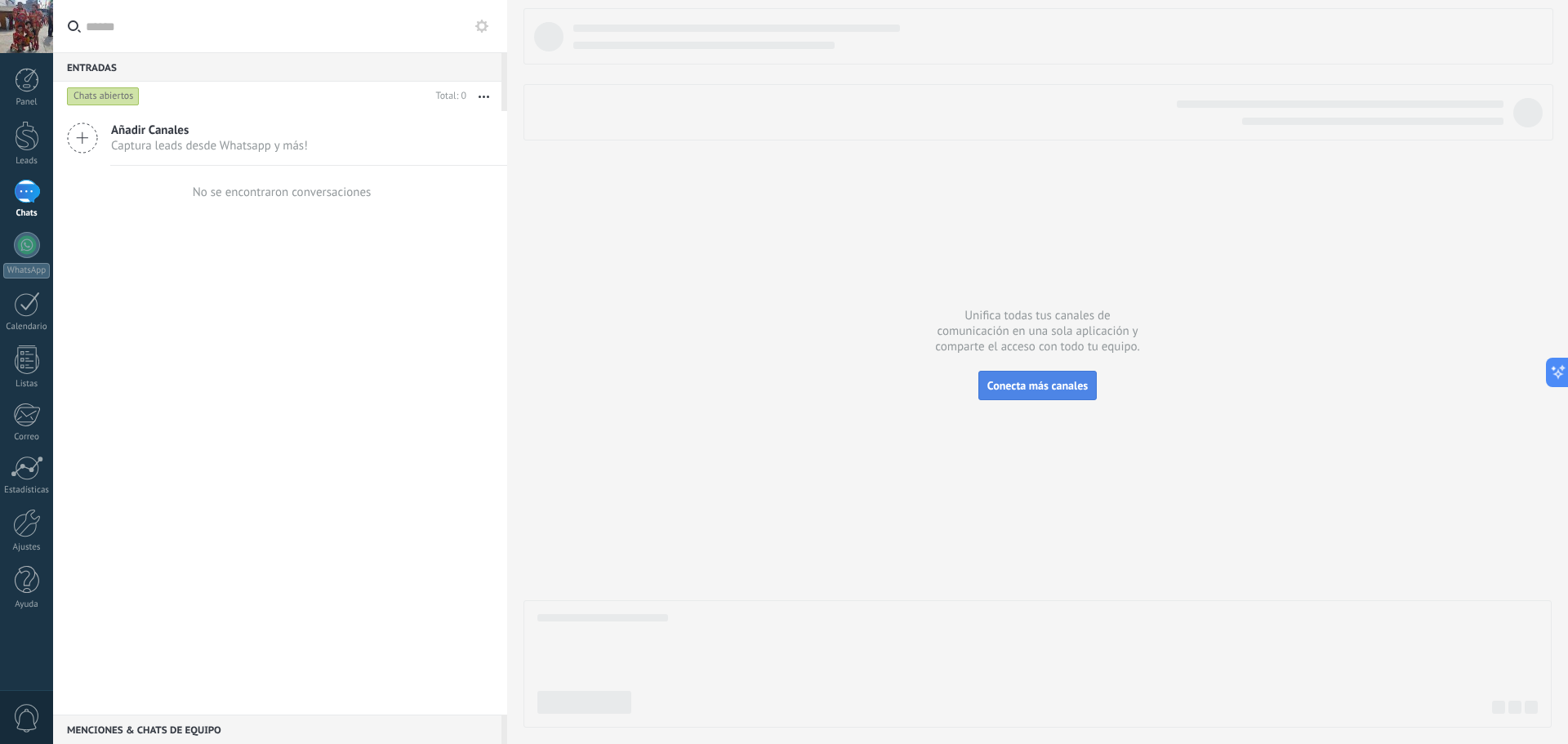
click at [1072, 389] on span "Conecta más canales" at bounding box center [1037, 385] width 100 height 15
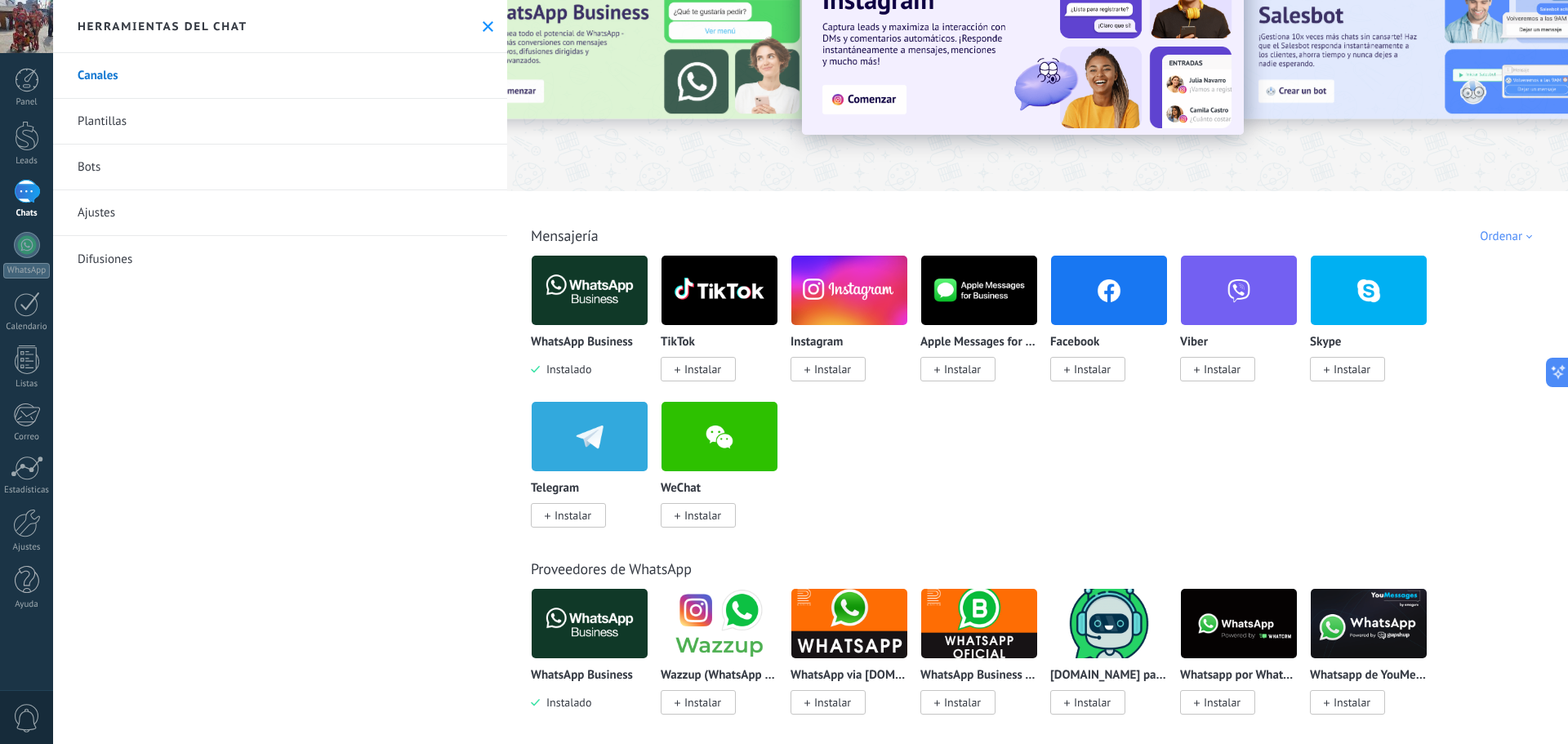
scroll to position [81, 0]
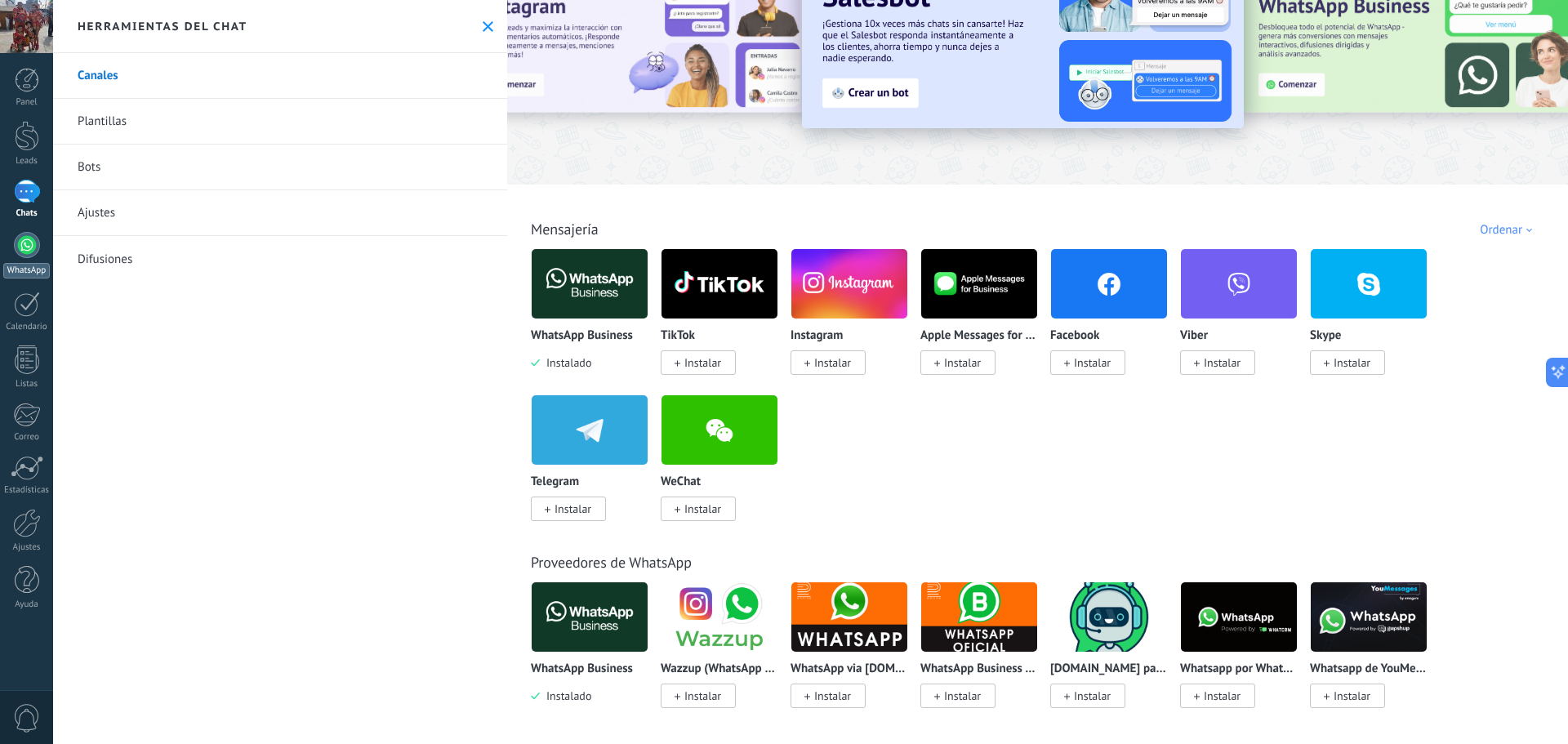
click at [29, 245] on div at bounding box center [26, 245] width 26 height 26
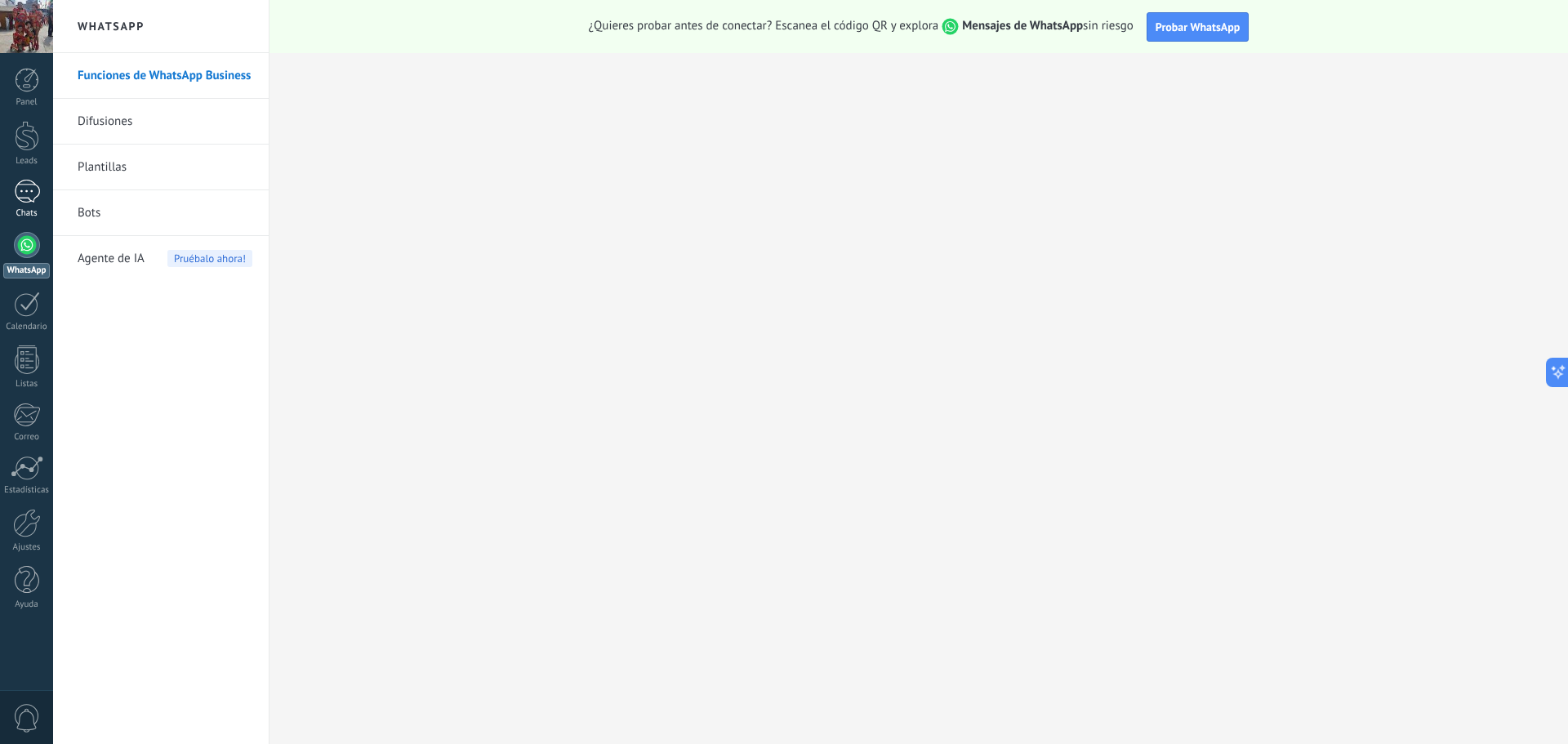
click at [29, 198] on div at bounding box center [26, 192] width 26 height 24
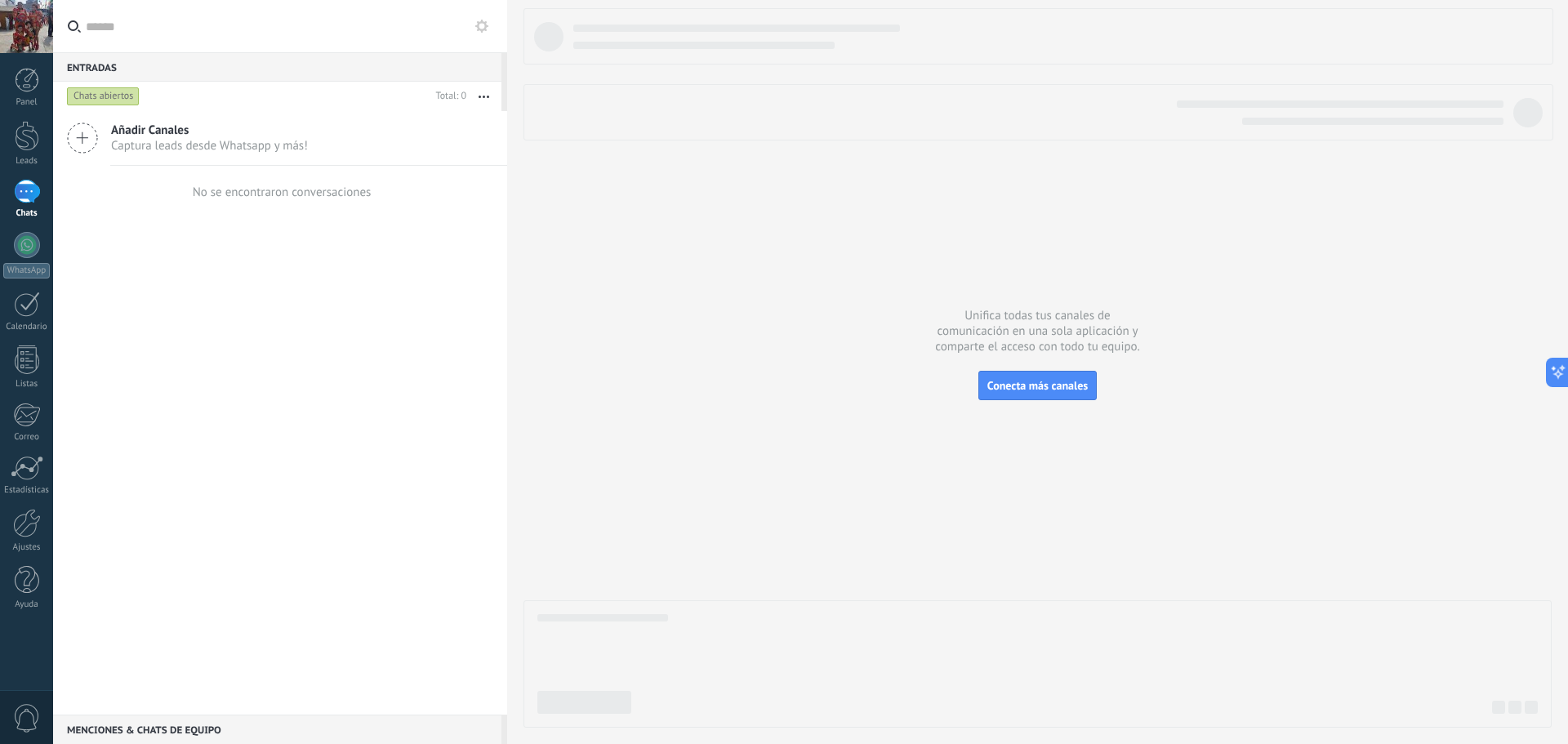
click at [178, 135] on span "Añadir Canales" at bounding box center [210, 130] width 197 height 16
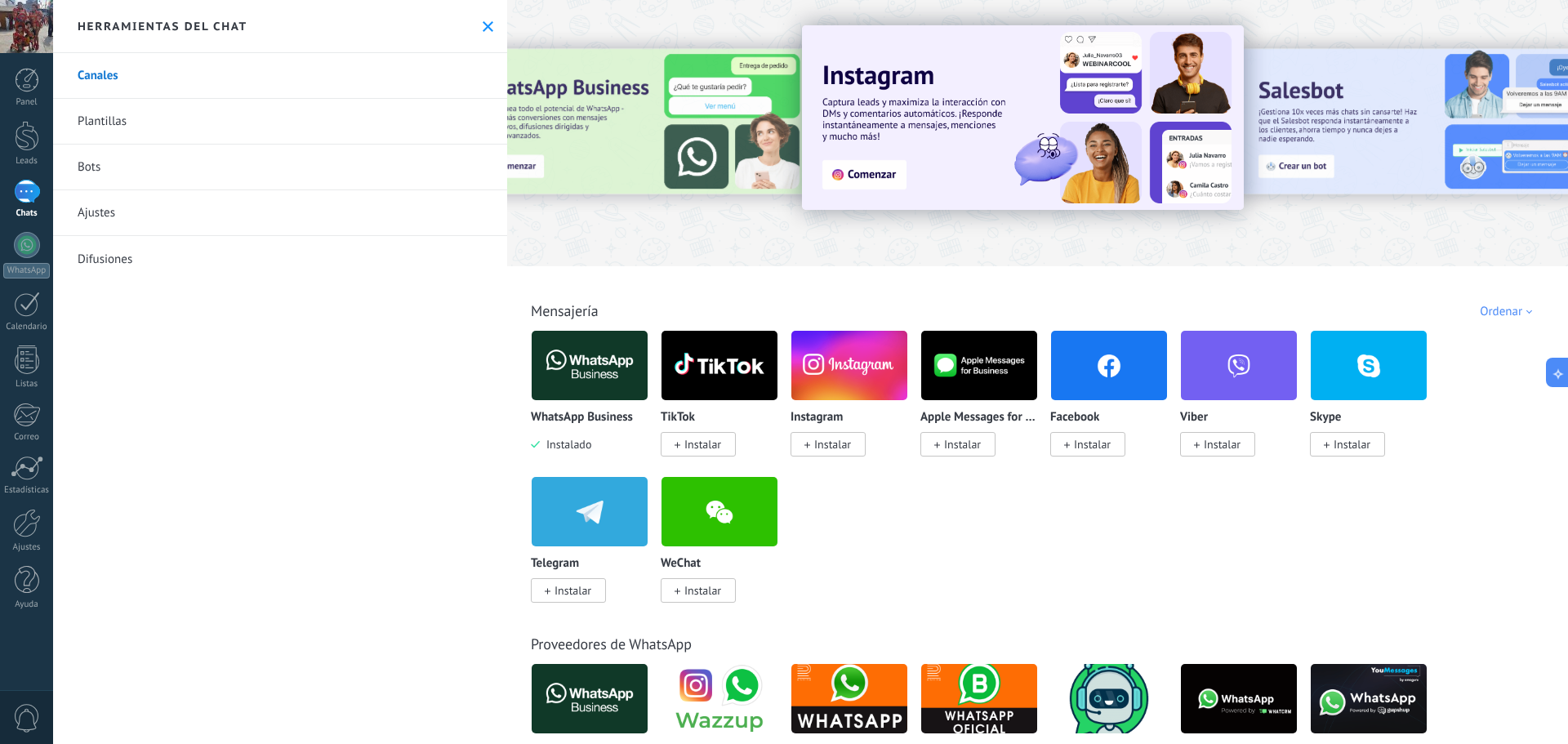
click at [605, 364] on img at bounding box center [589, 365] width 116 height 79
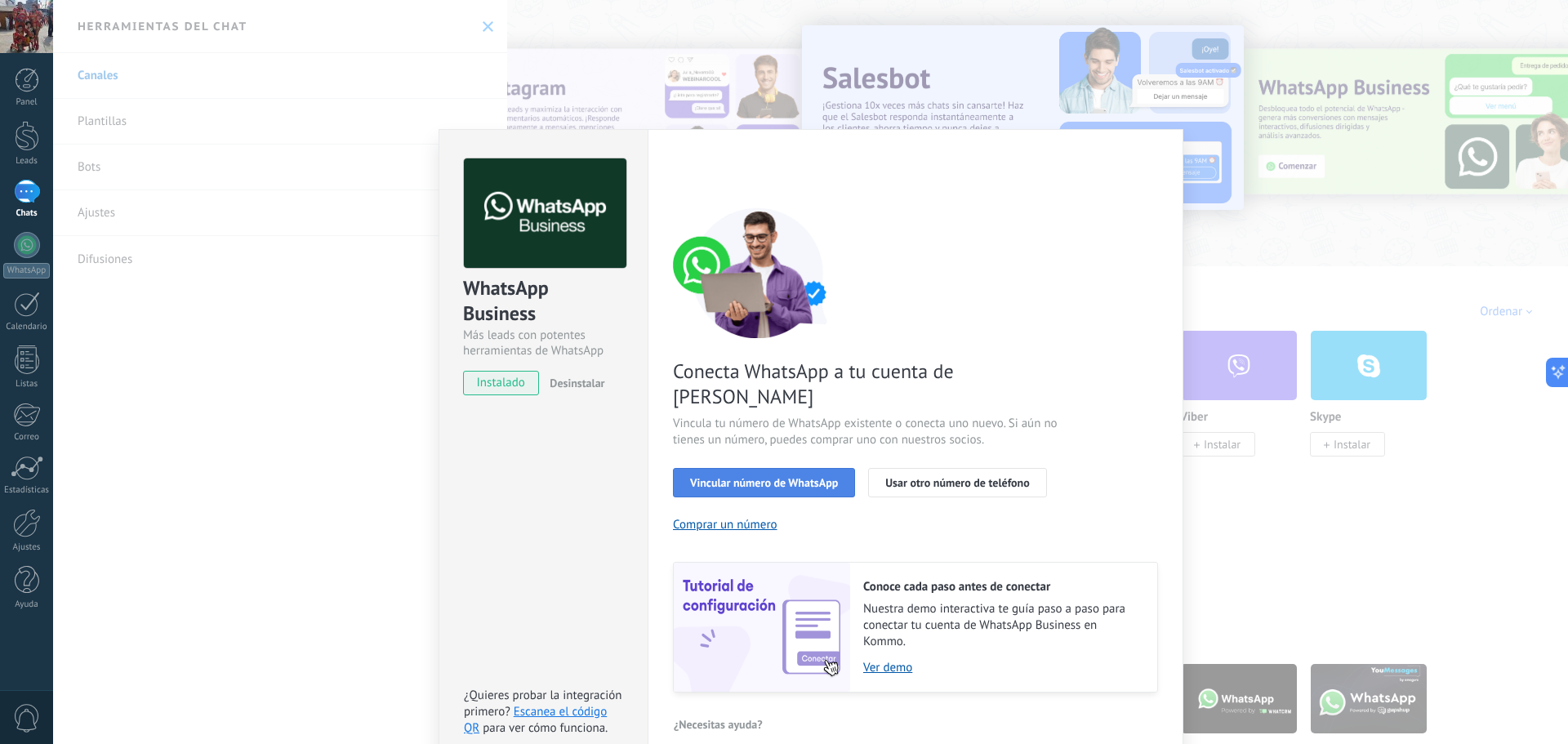
click at [752, 477] on span "Vincular número de WhatsApp" at bounding box center [764, 482] width 148 height 12
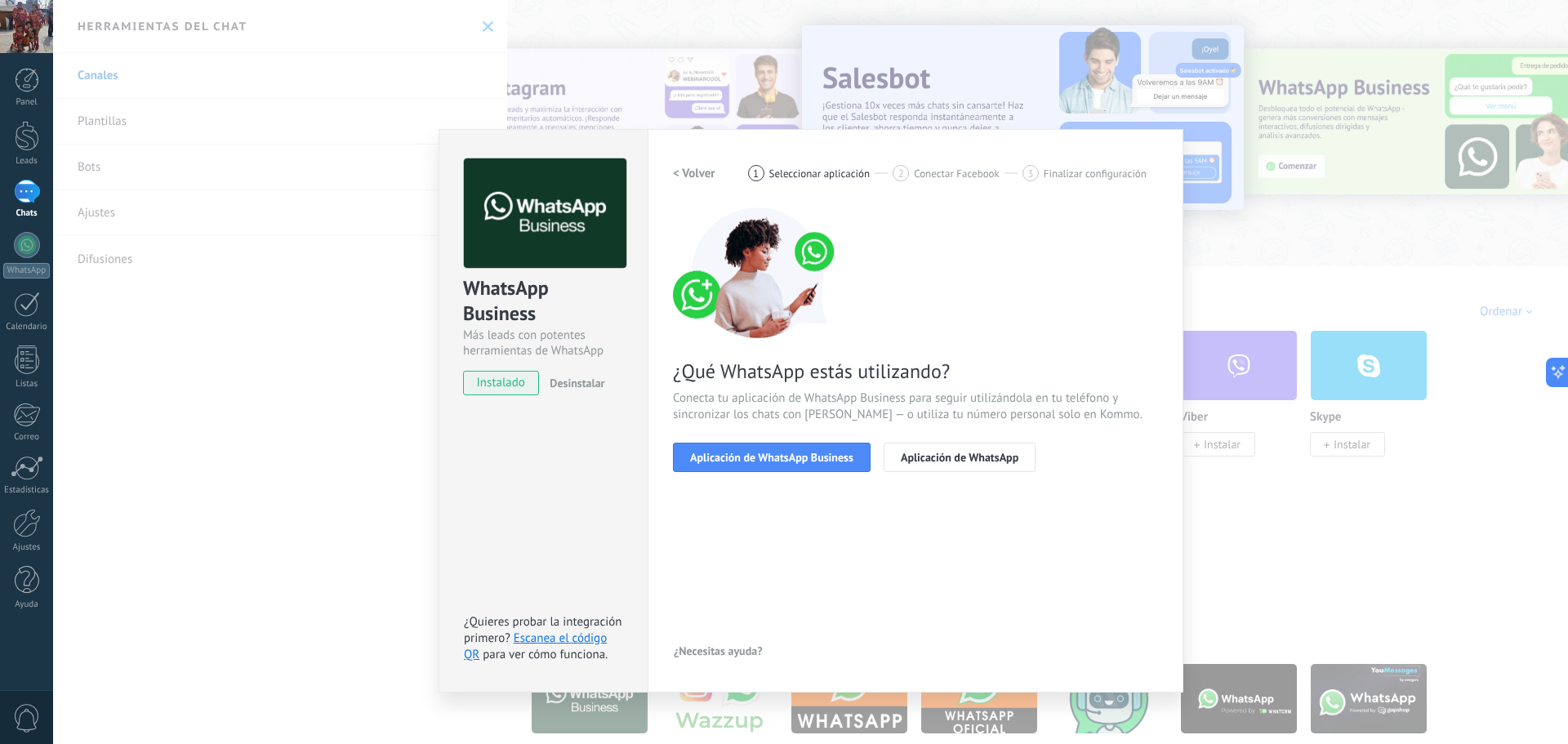
click at [752, 459] on span "Aplicación de WhatsApp Business" at bounding box center [772, 456] width 163 height 12
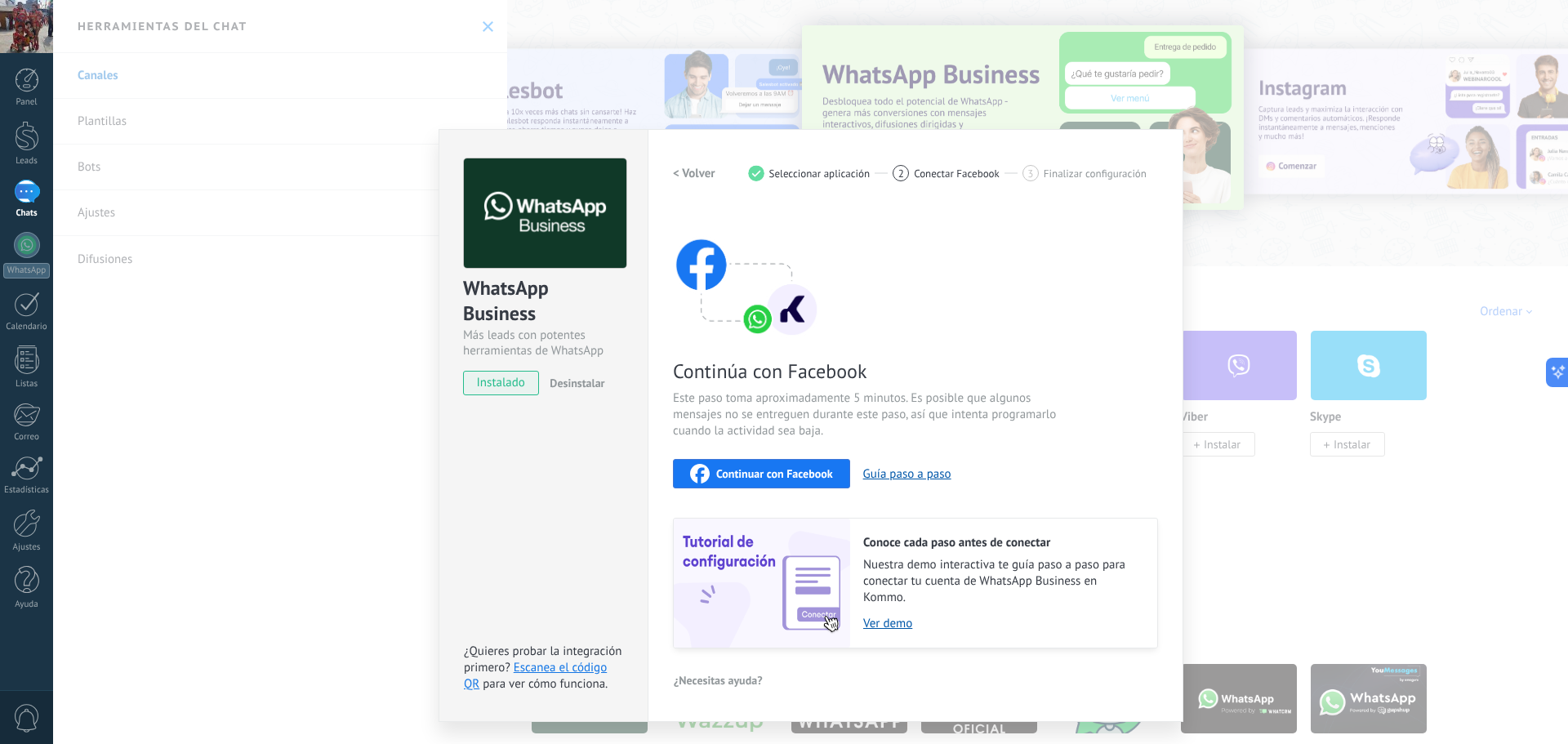
click at [342, 217] on div "WhatsApp Business Más leads con potentes herramientas de WhatsApp instalado Des…" at bounding box center [810, 372] width 1515 height 744
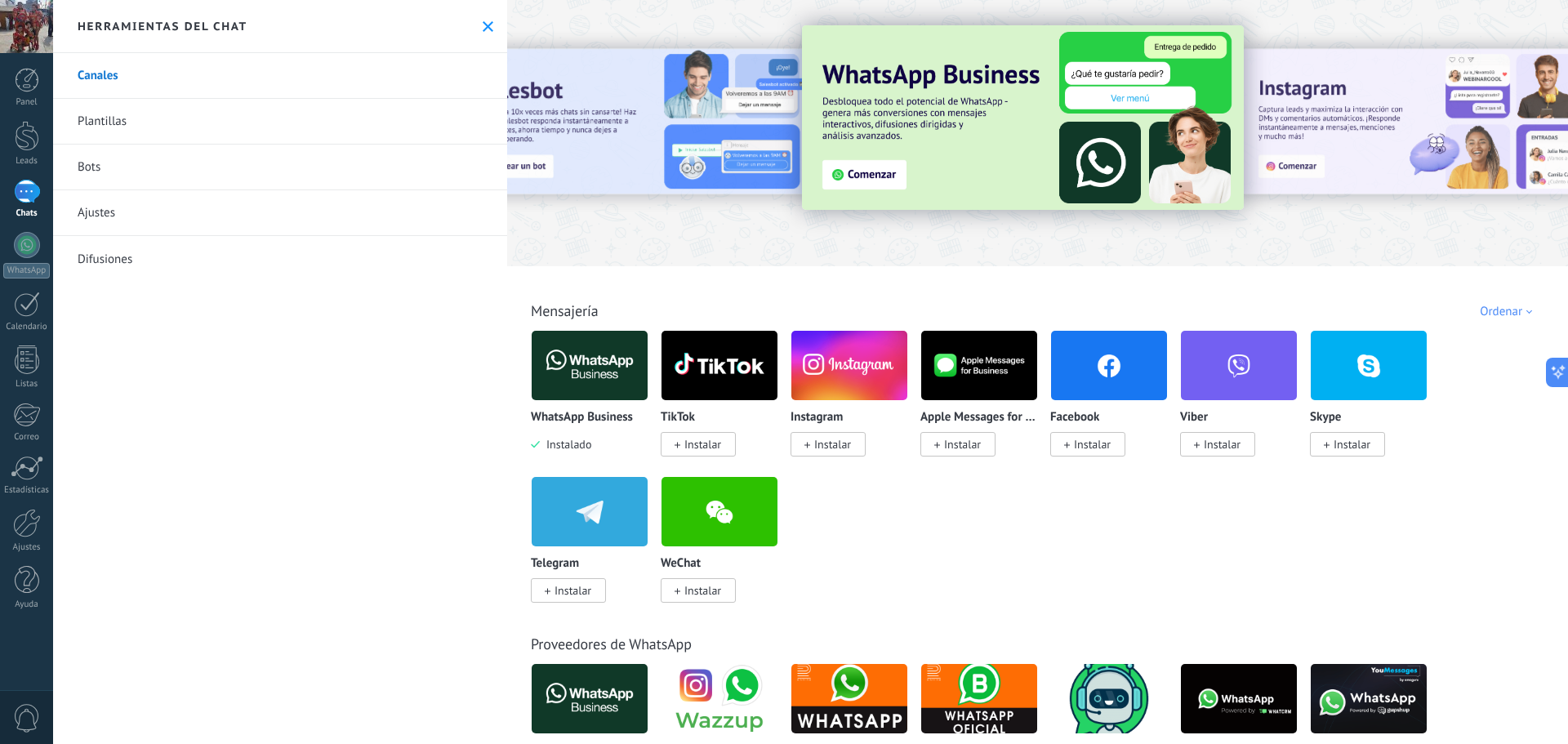
click at [106, 126] on link "Plantillas" at bounding box center [279, 121] width 454 height 46
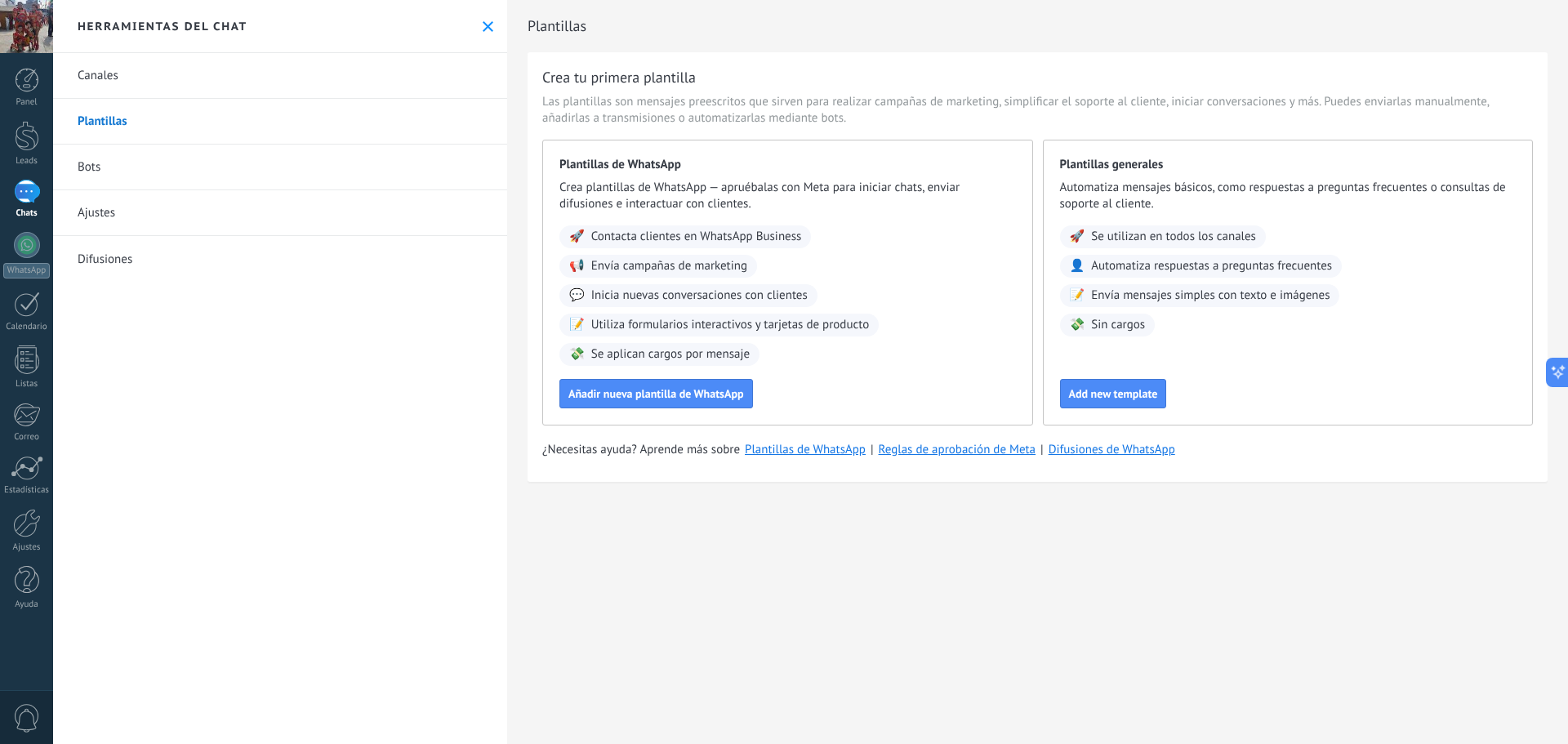
click at [96, 169] on link "Bots" at bounding box center [279, 167] width 454 height 46
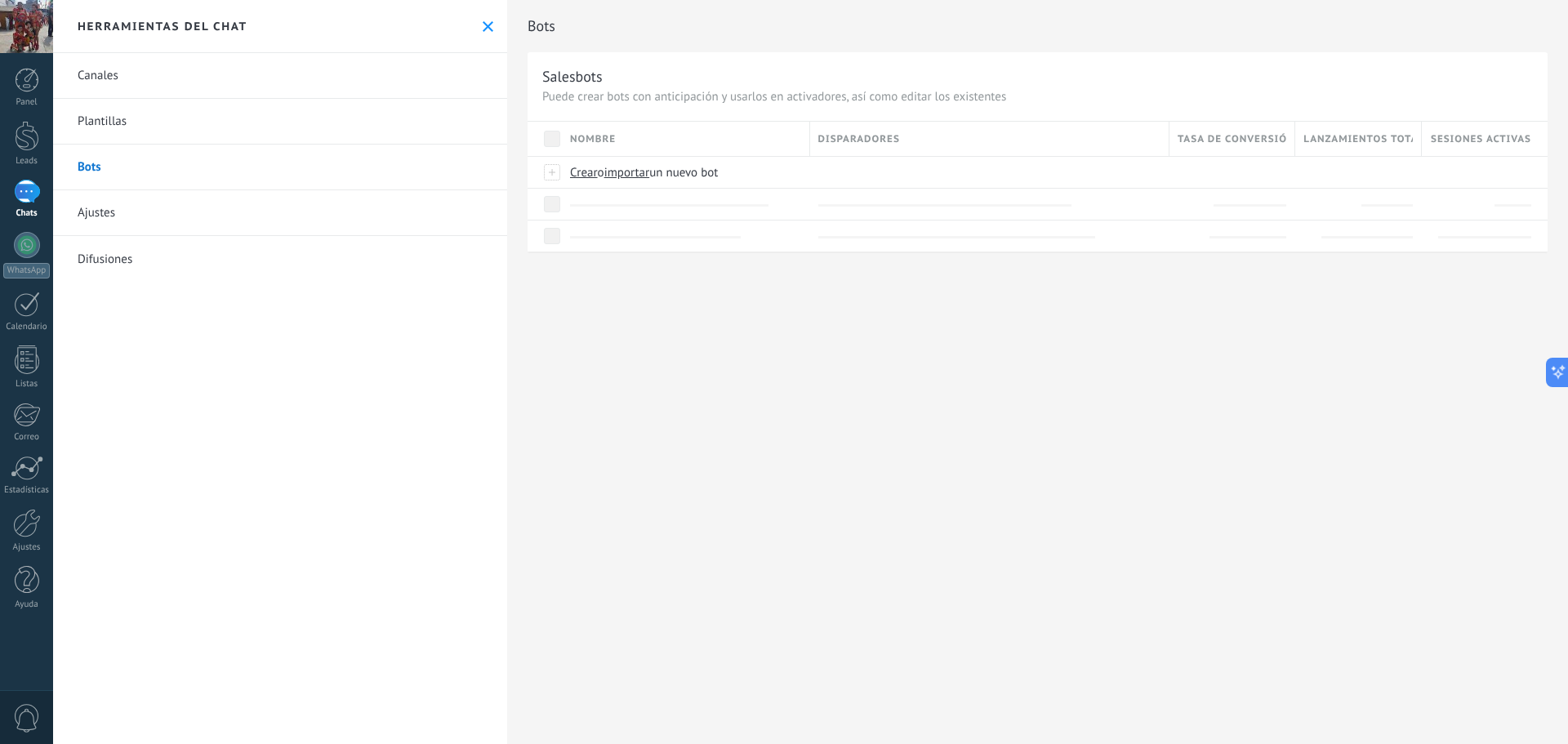
click at [102, 76] on link "Canales" at bounding box center [279, 76] width 454 height 46
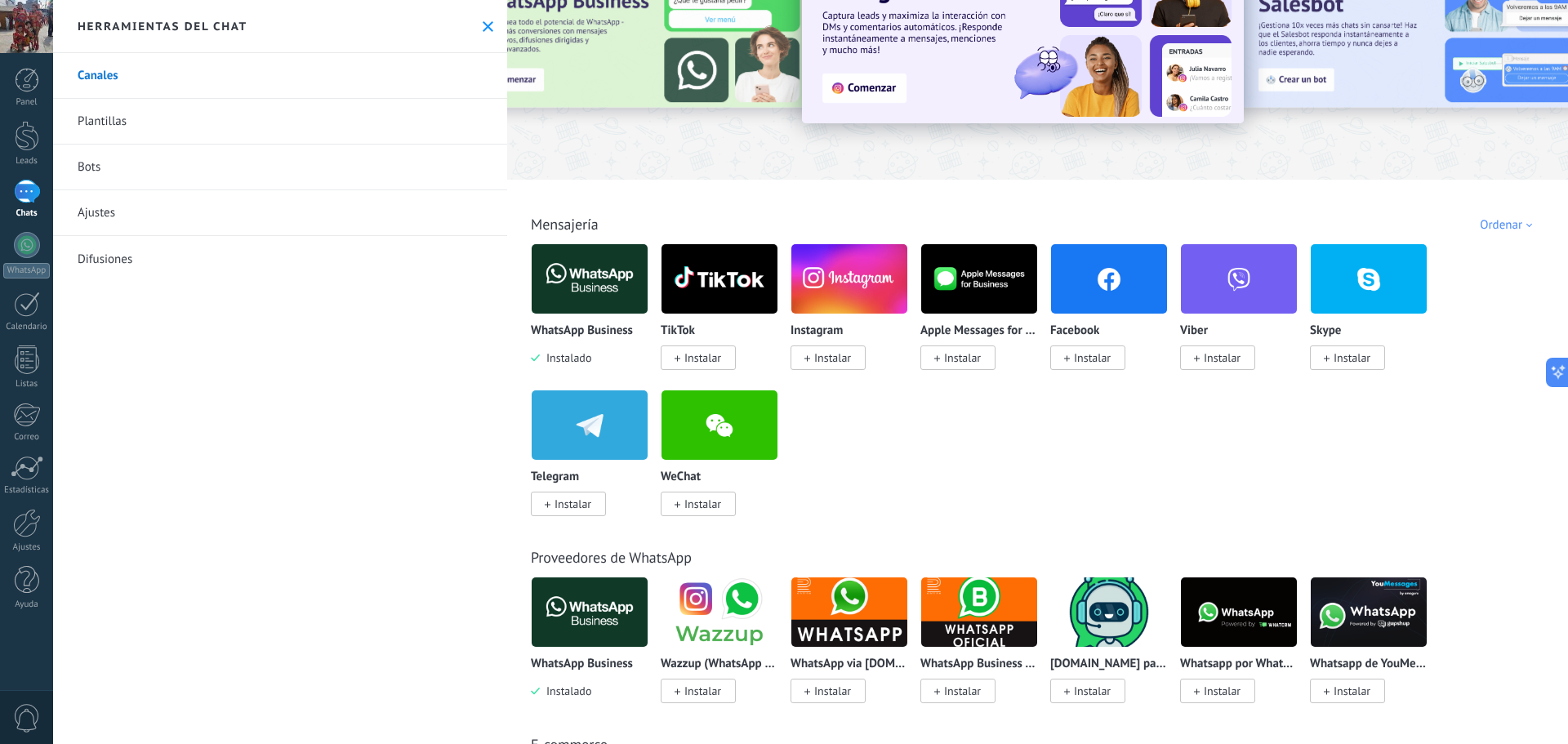
scroll to position [81, 0]
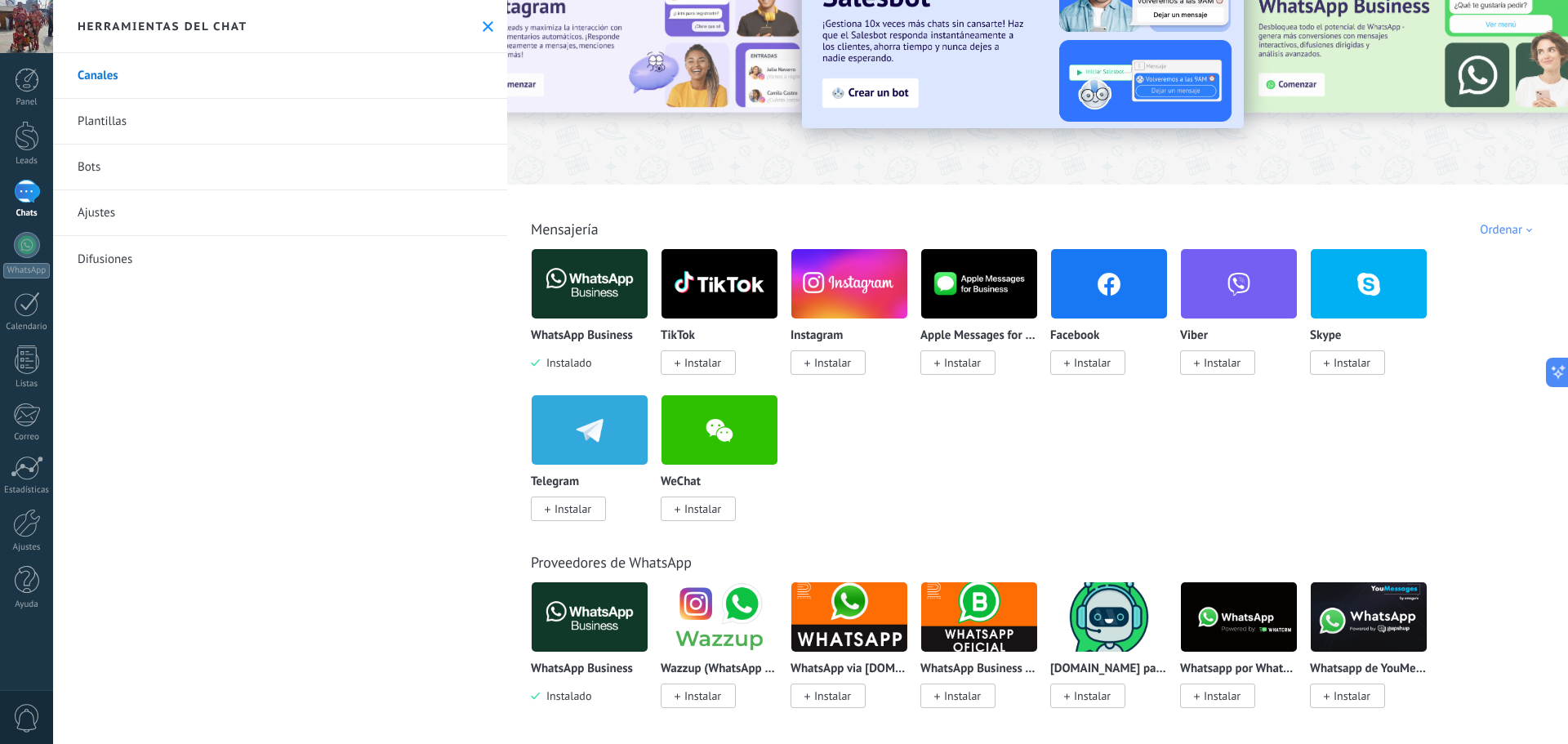
click at [583, 365] on span "Instalado" at bounding box center [565, 362] width 51 height 15
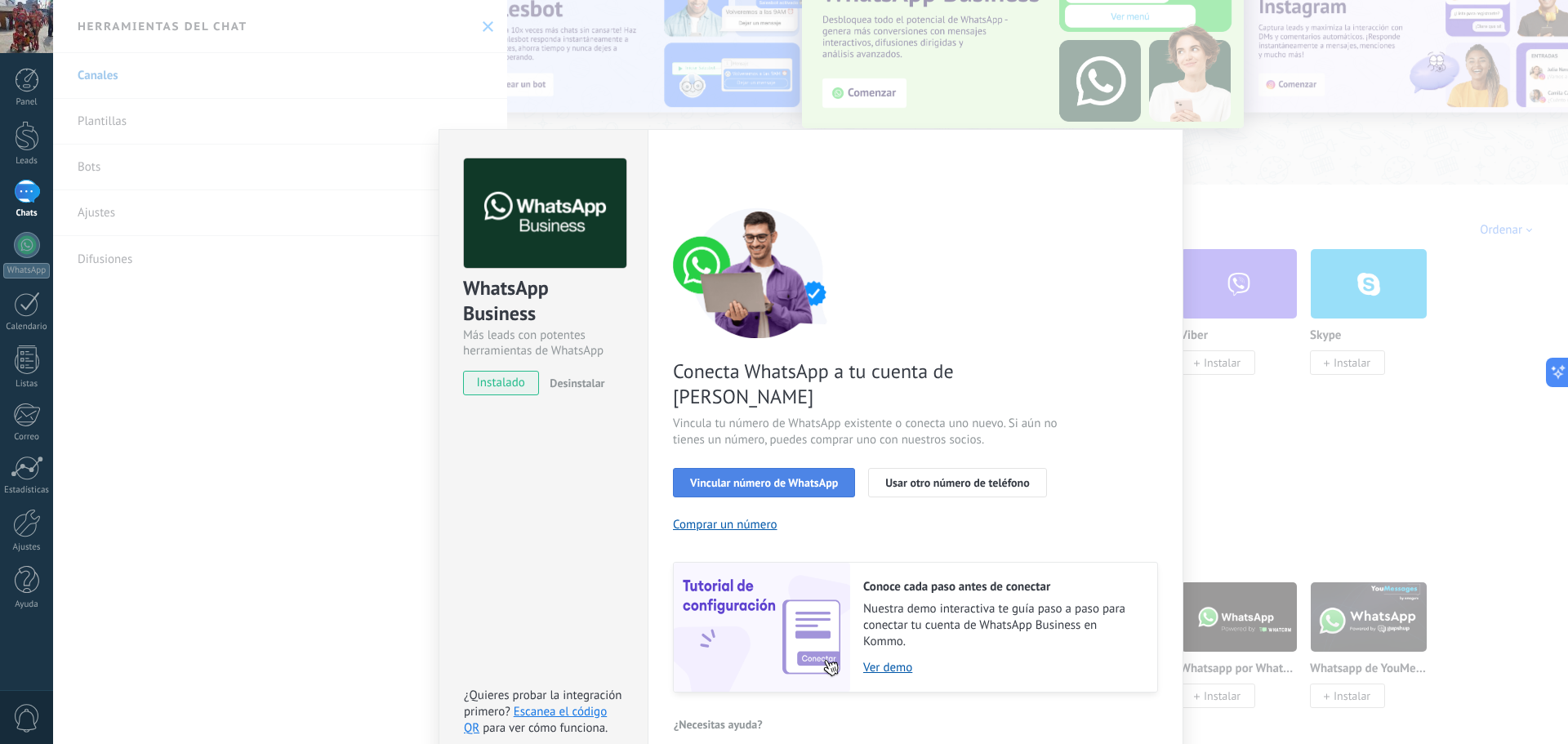
click at [725, 477] on span "Vincular número de WhatsApp" at bounding box center [764, 482] width 148 height 12
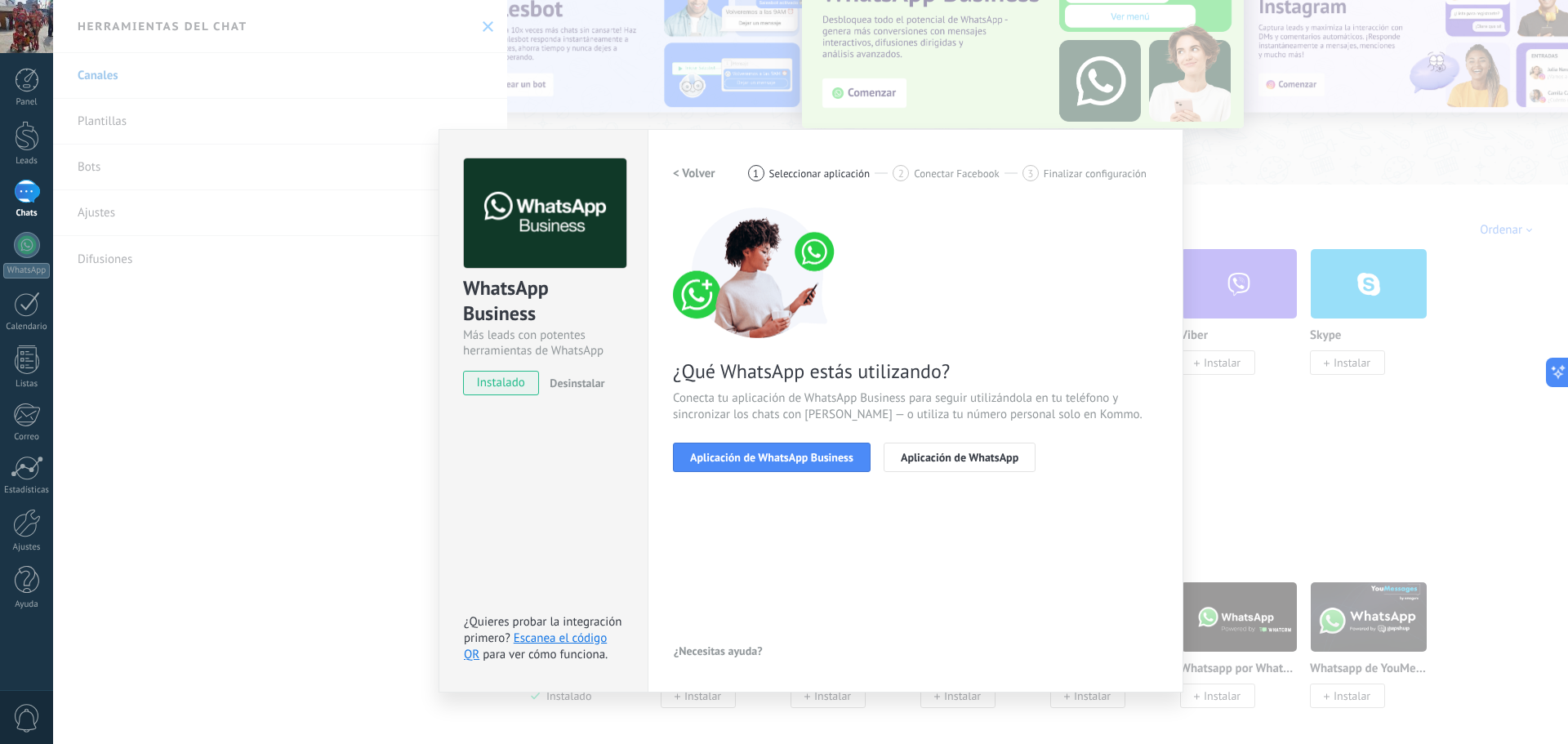
click at [725, 456] on span "Aplicación de WhatsApp Business" at bounding box center [772, 456] width 163 height 12
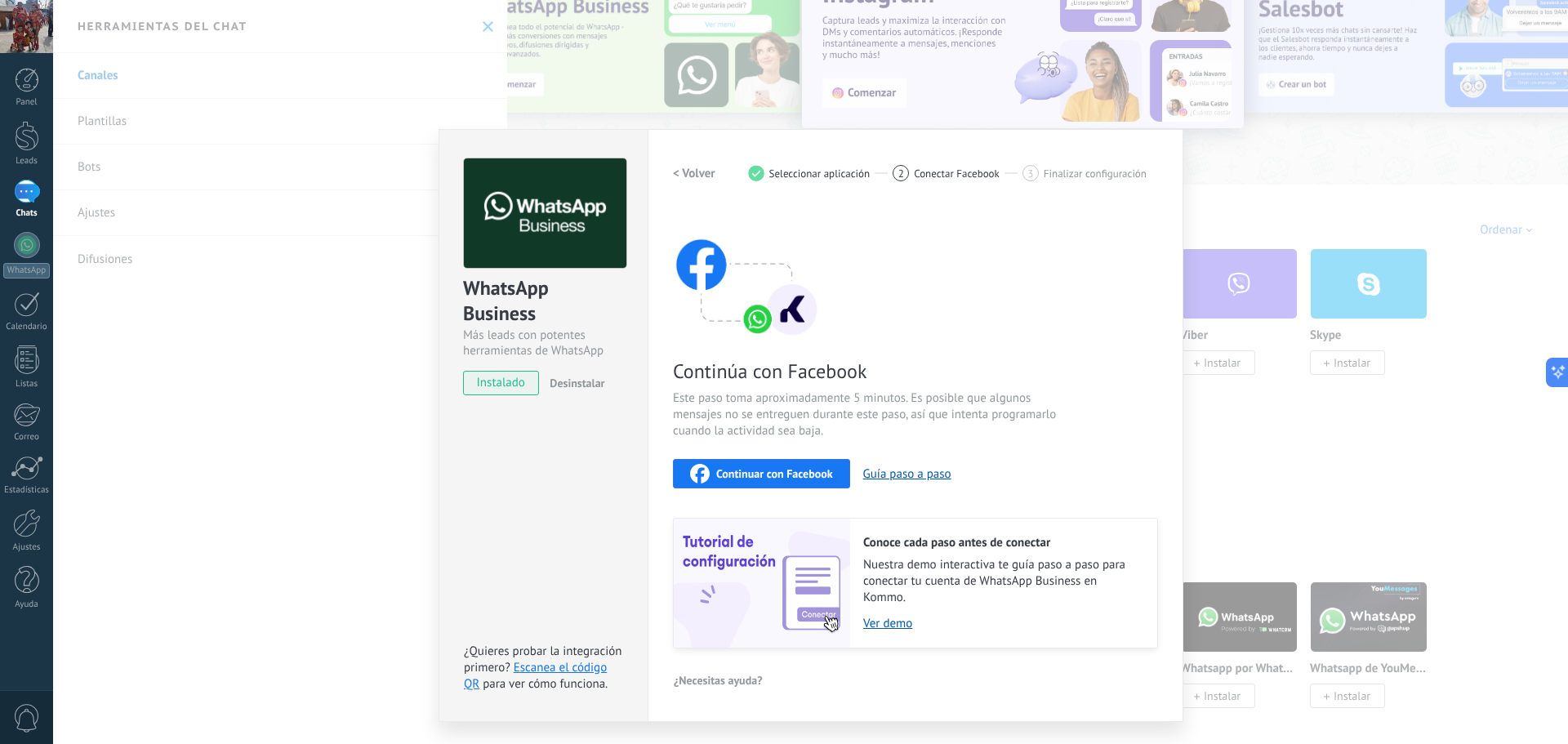
click at [795, 478] on span "Continuar con Facebook" at bounding box center [774, 473] width 117 height 12
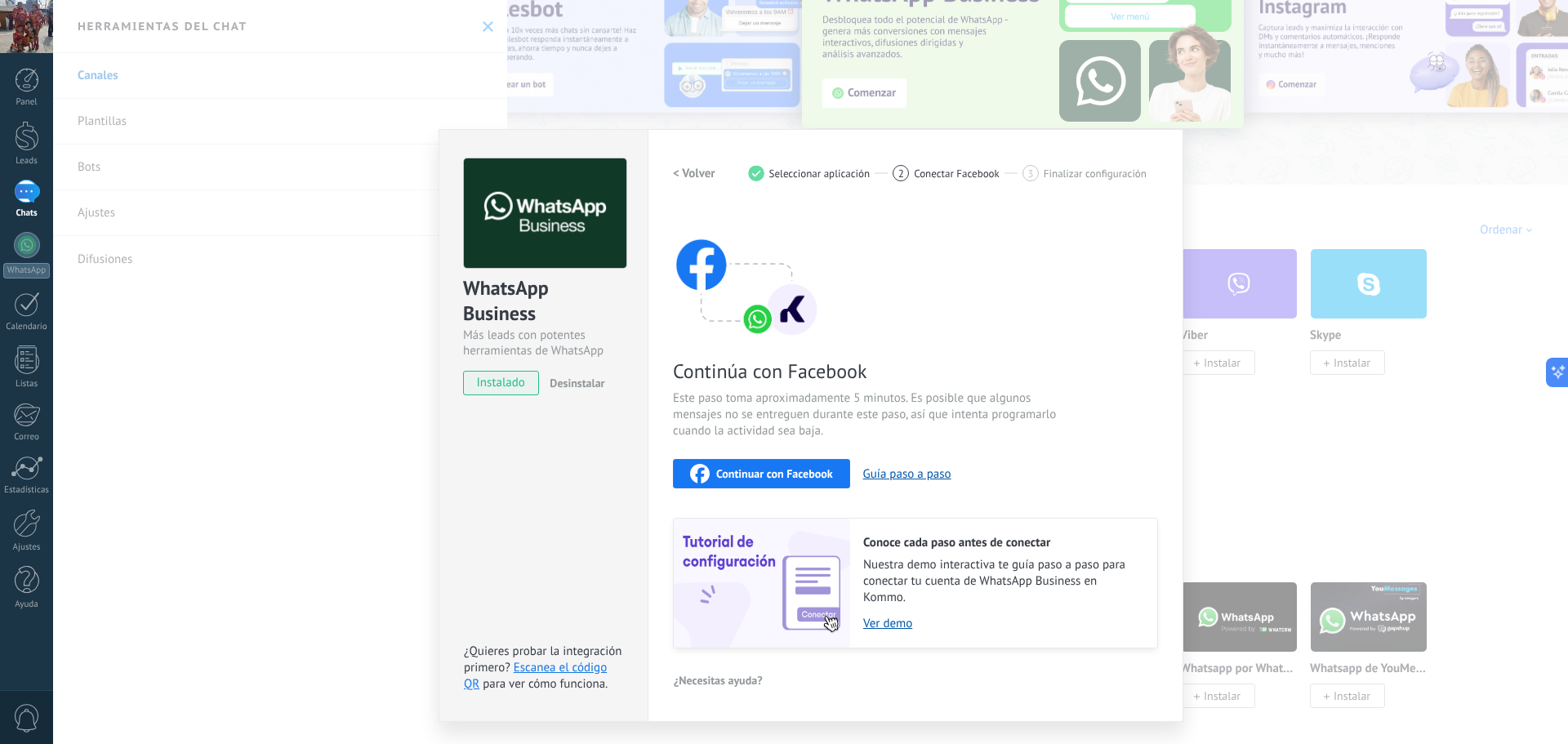
click at [735, 468] on span "Continuar con Facebook" at bounding box center [774, 473] width 117 height 12
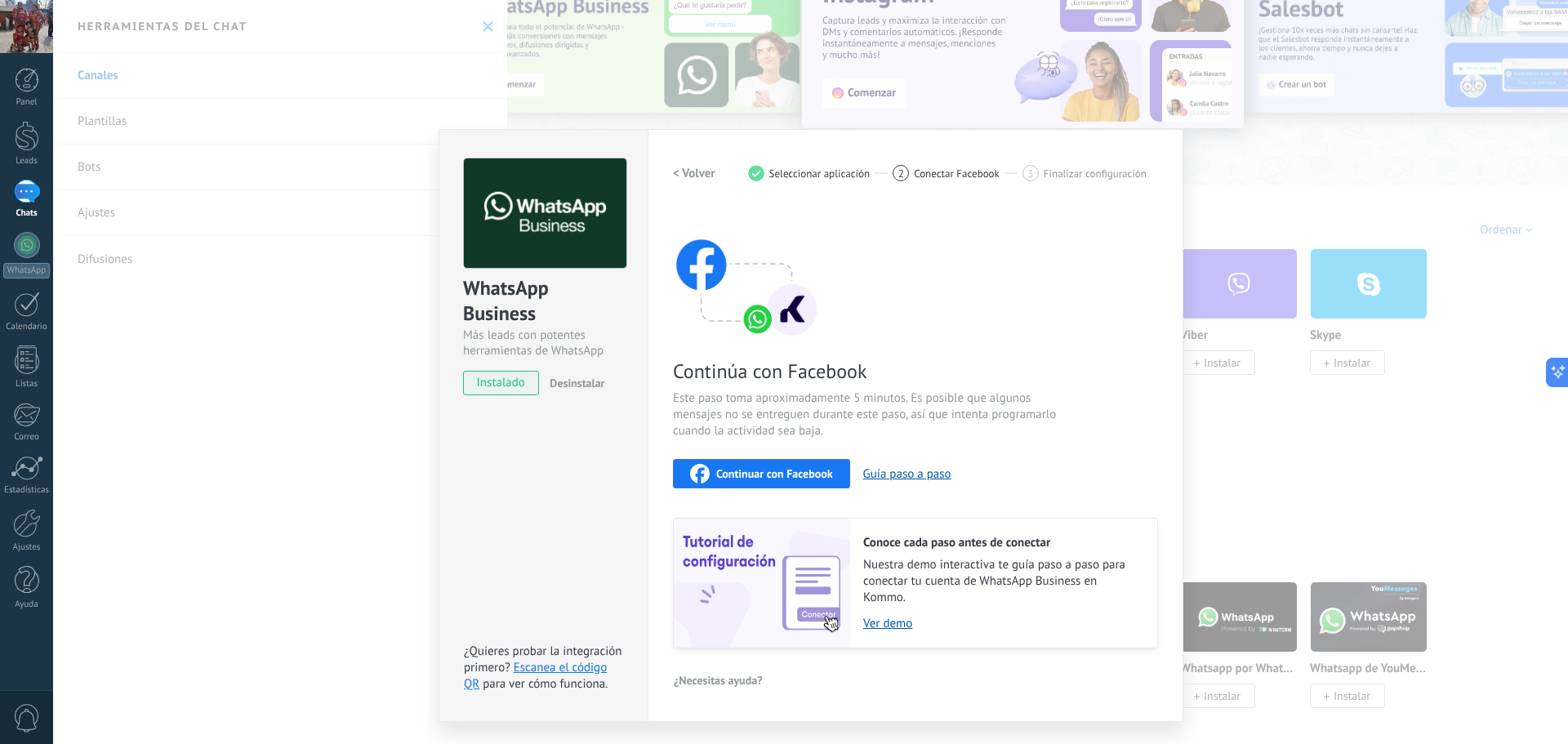
click at [429, 365] on div "WhatsApp Business Más leads con potentes herramientas de WhatsApp instalado Des…" at bounding box center [810, 372] width 1515 height 744
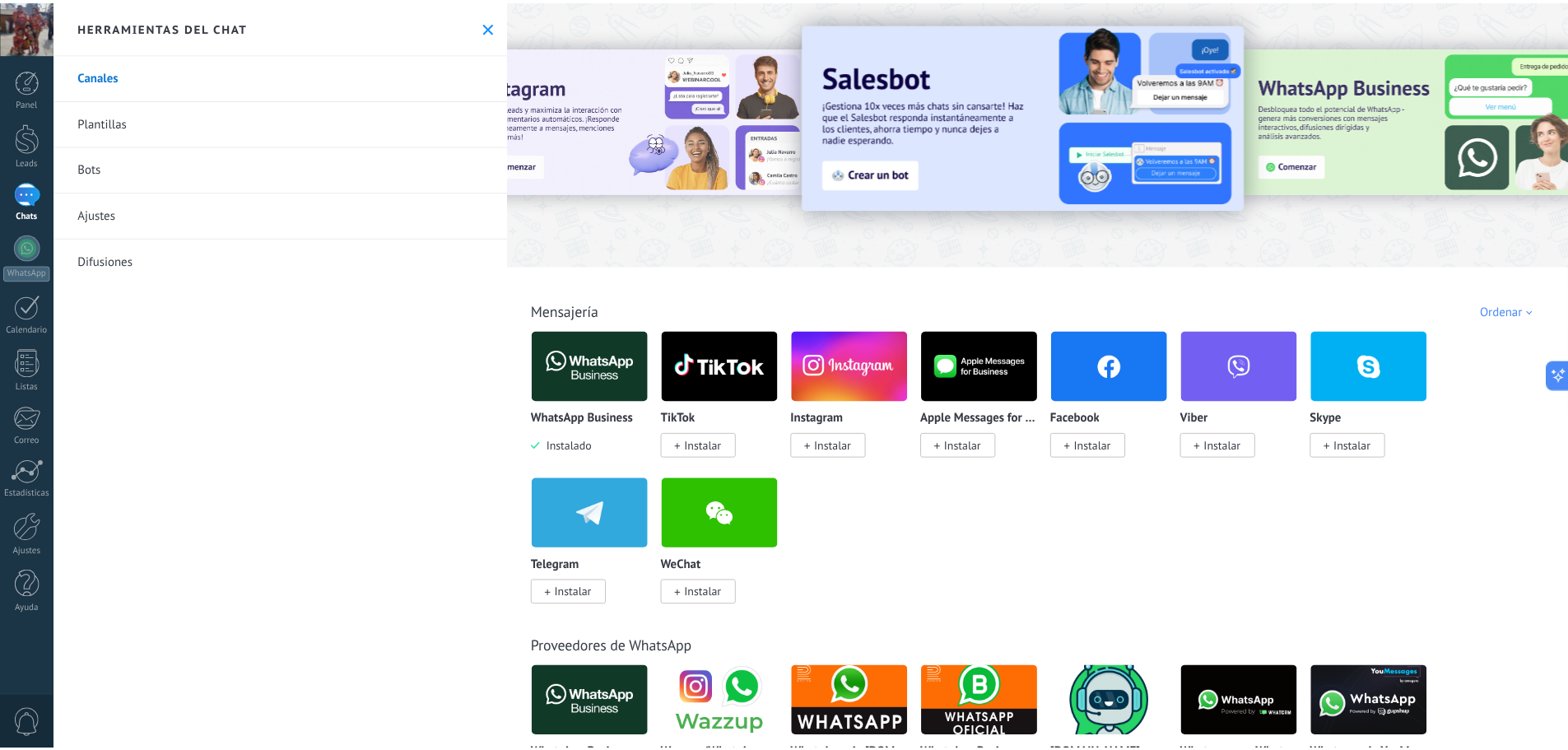
scroll to position [0, 0]
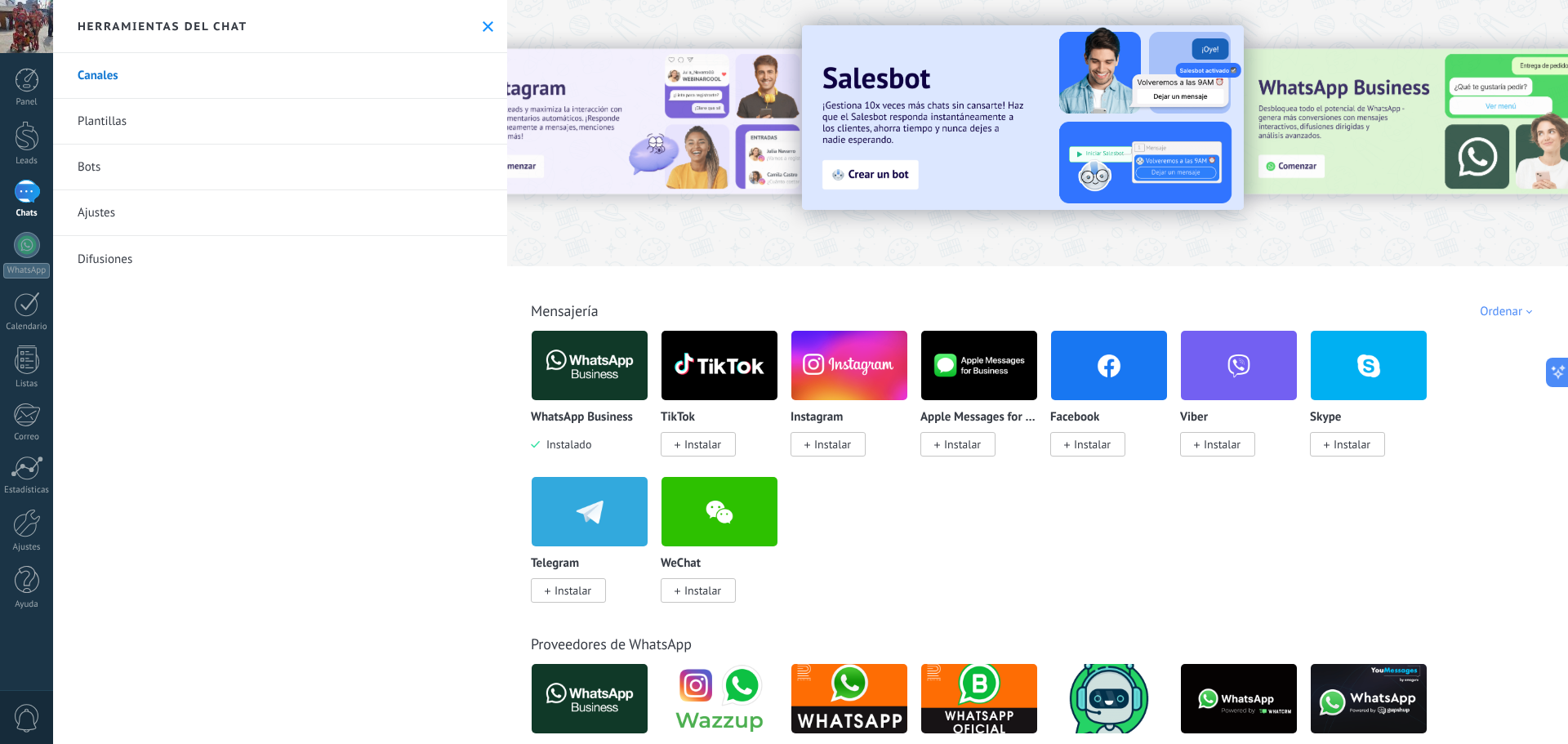
click at [485, 29] on use at bounding box center [488, 26] width 11 height 11
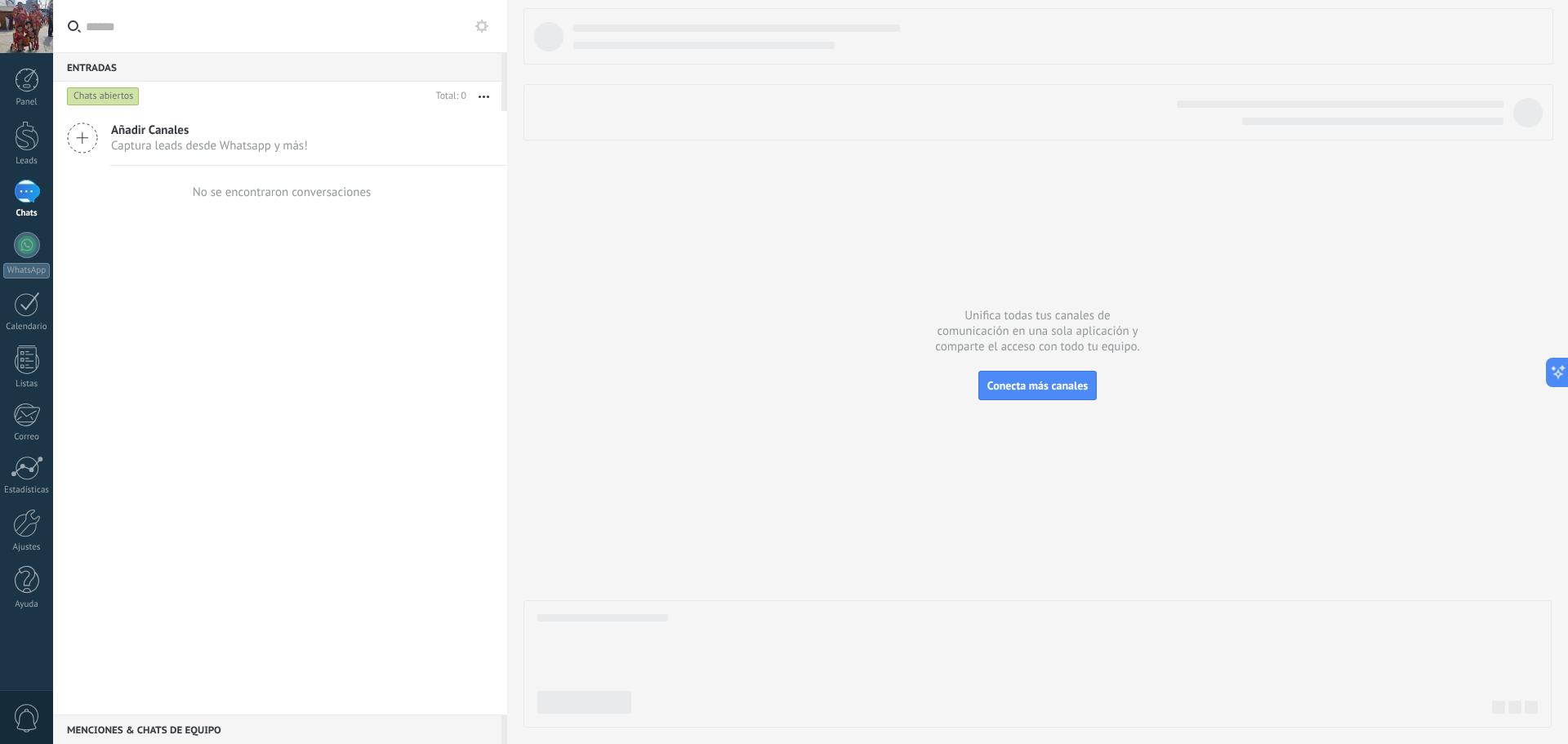
click at [263, 148] on span "Captura leads desde Whatsapp y más!" at bounding box center [210, 145] width 197 height 16
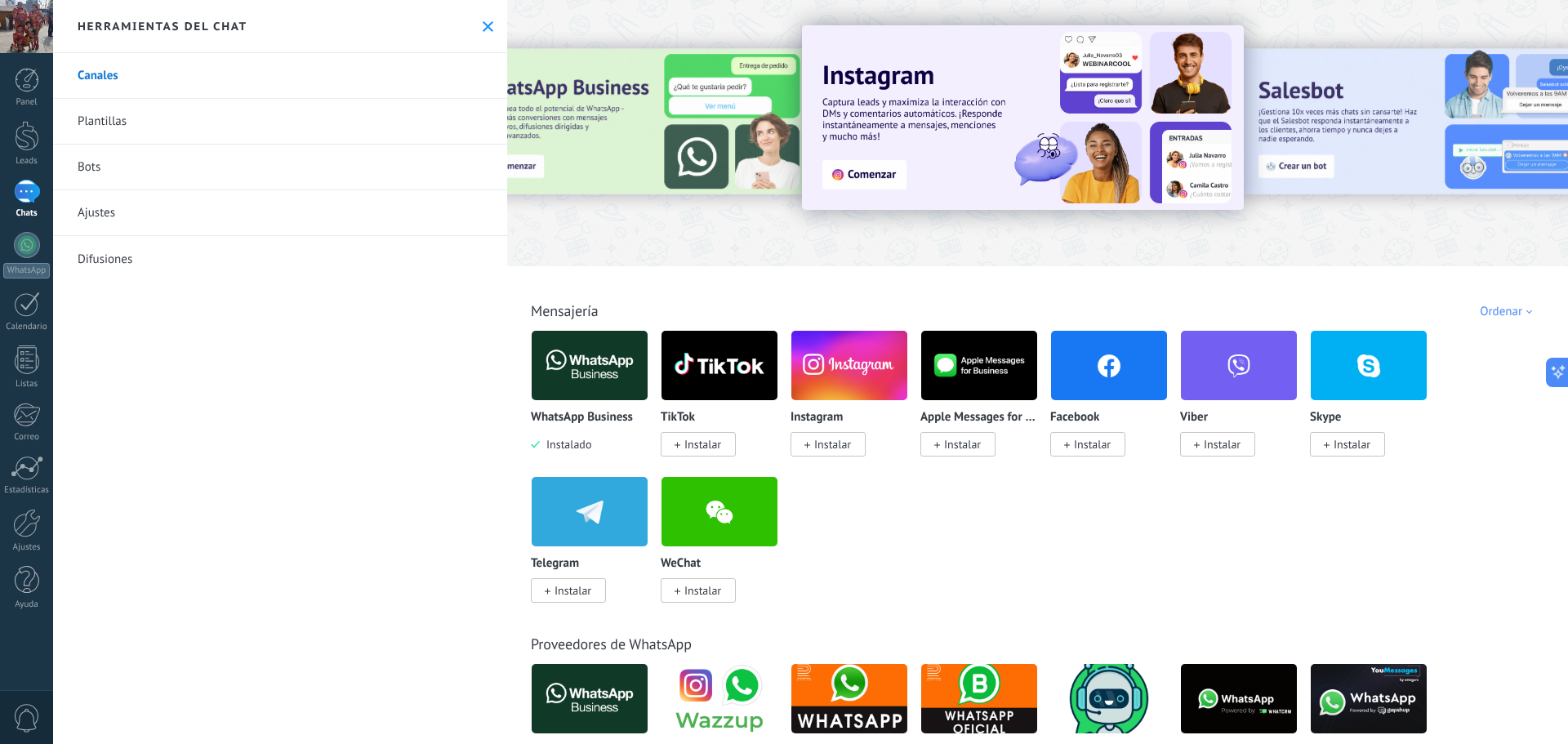
click at [607, 381] on img at bounding box center [589, 365] width 116 height 79
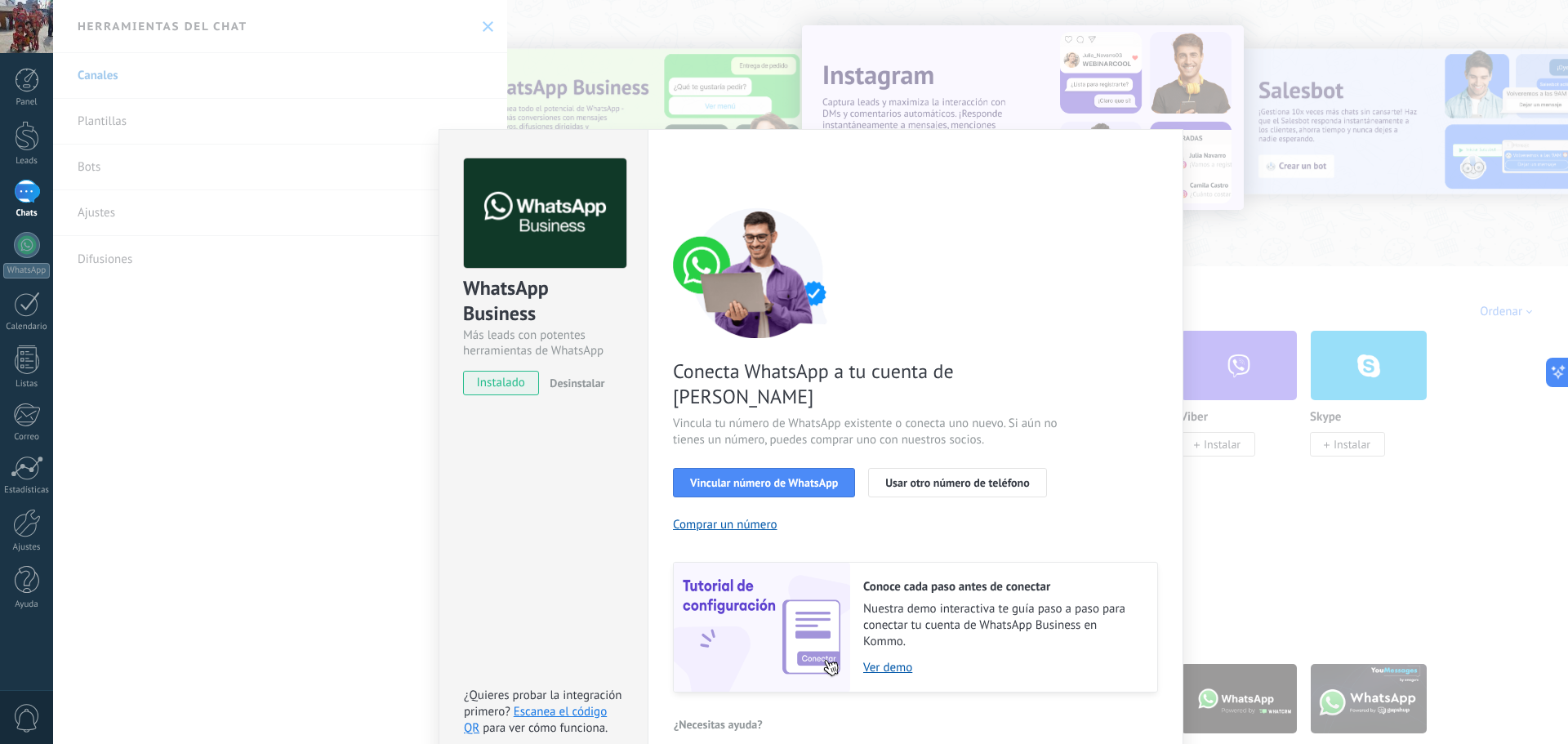
click at [493, 386] on span "instalado" at bounding box center [500, 382] width 74 height 25
click at [812, 477] on span "Vincular número de WhatsApp" at bounding box center [764, 482] width 148 height 12
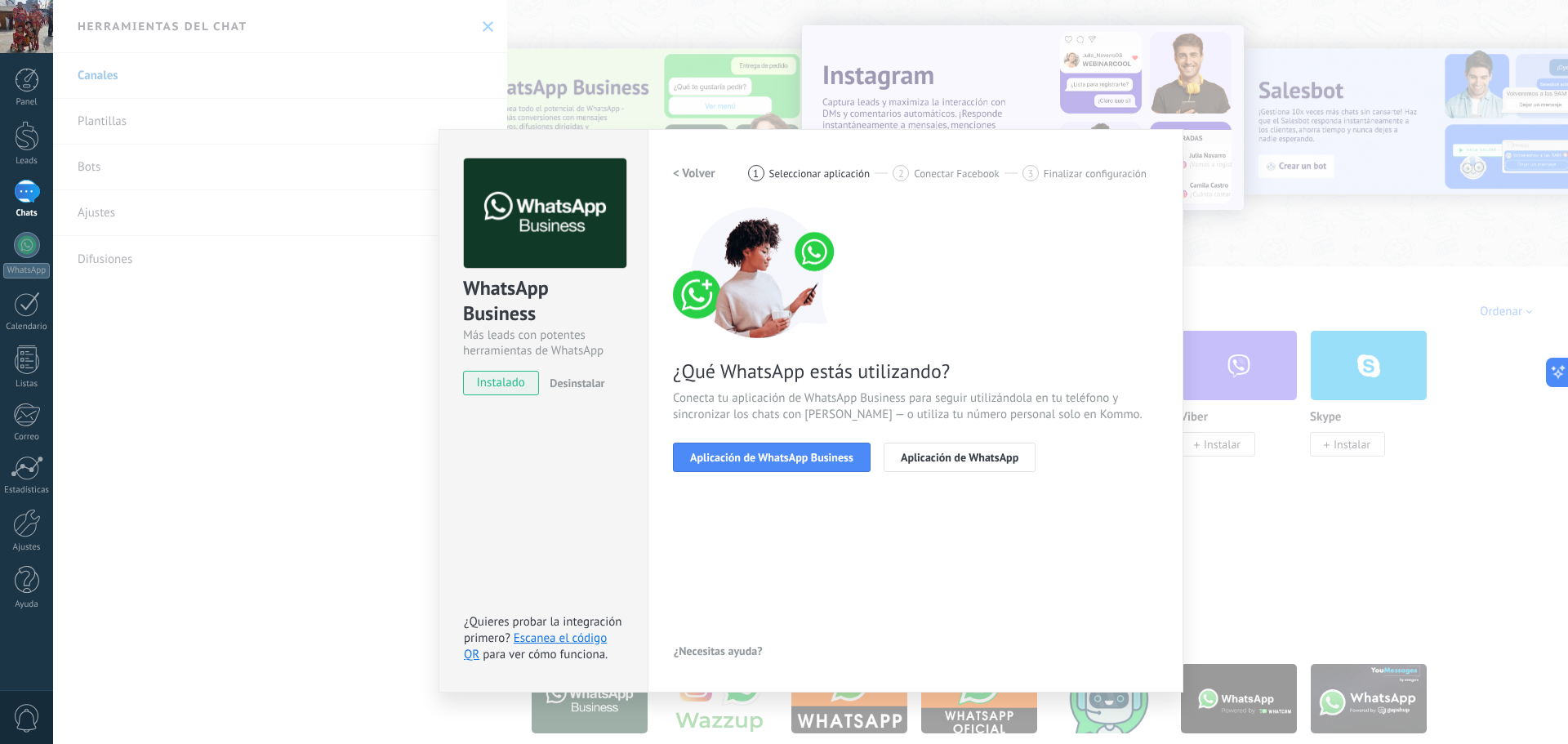
click at [812, 458] on span "Aplicación de WhatsApp Business" at bounding box center [772, 456] width 163 height 12
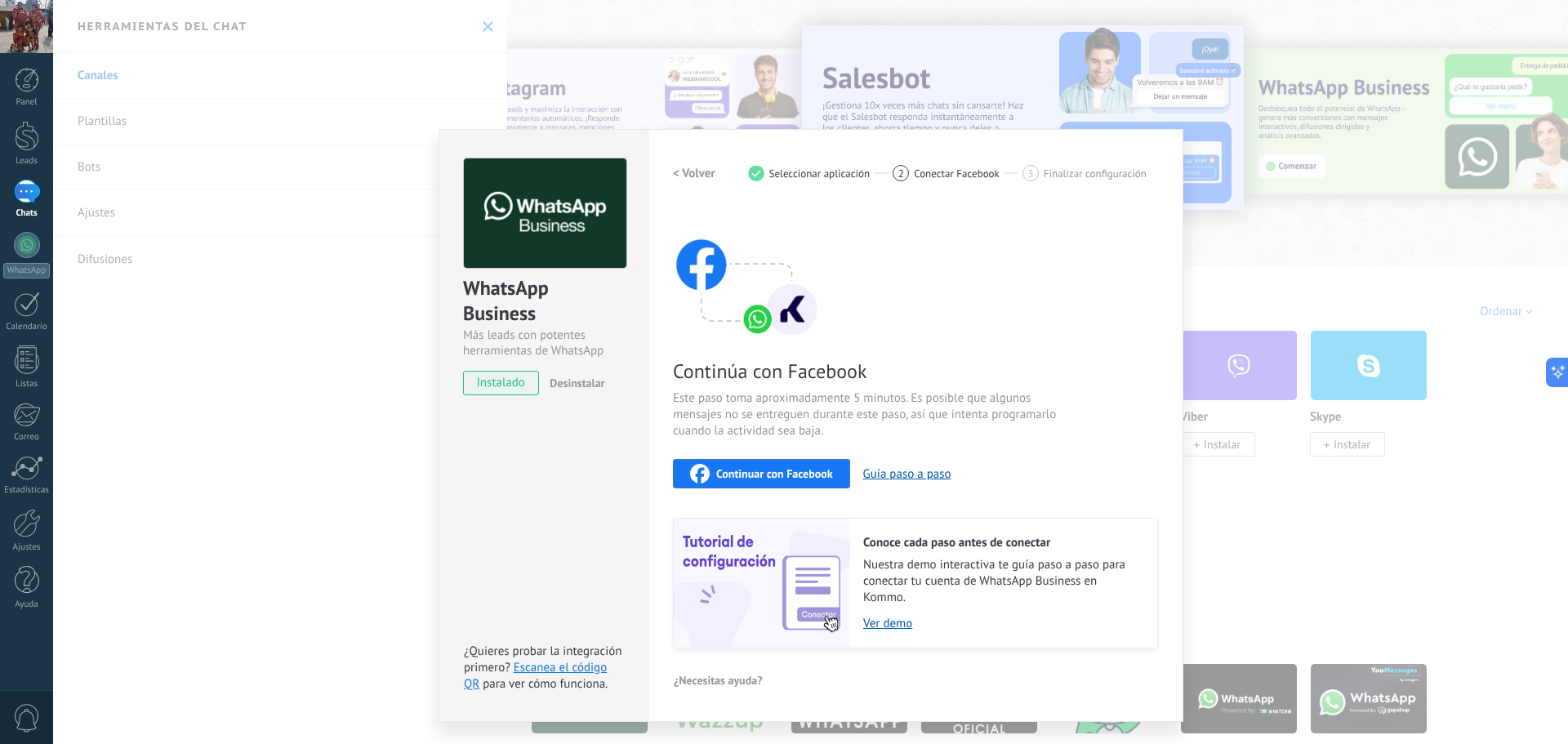
click at [816, 477] on span "Continuar con Facebook" at bounding box center [774, 473] width 117 height 12
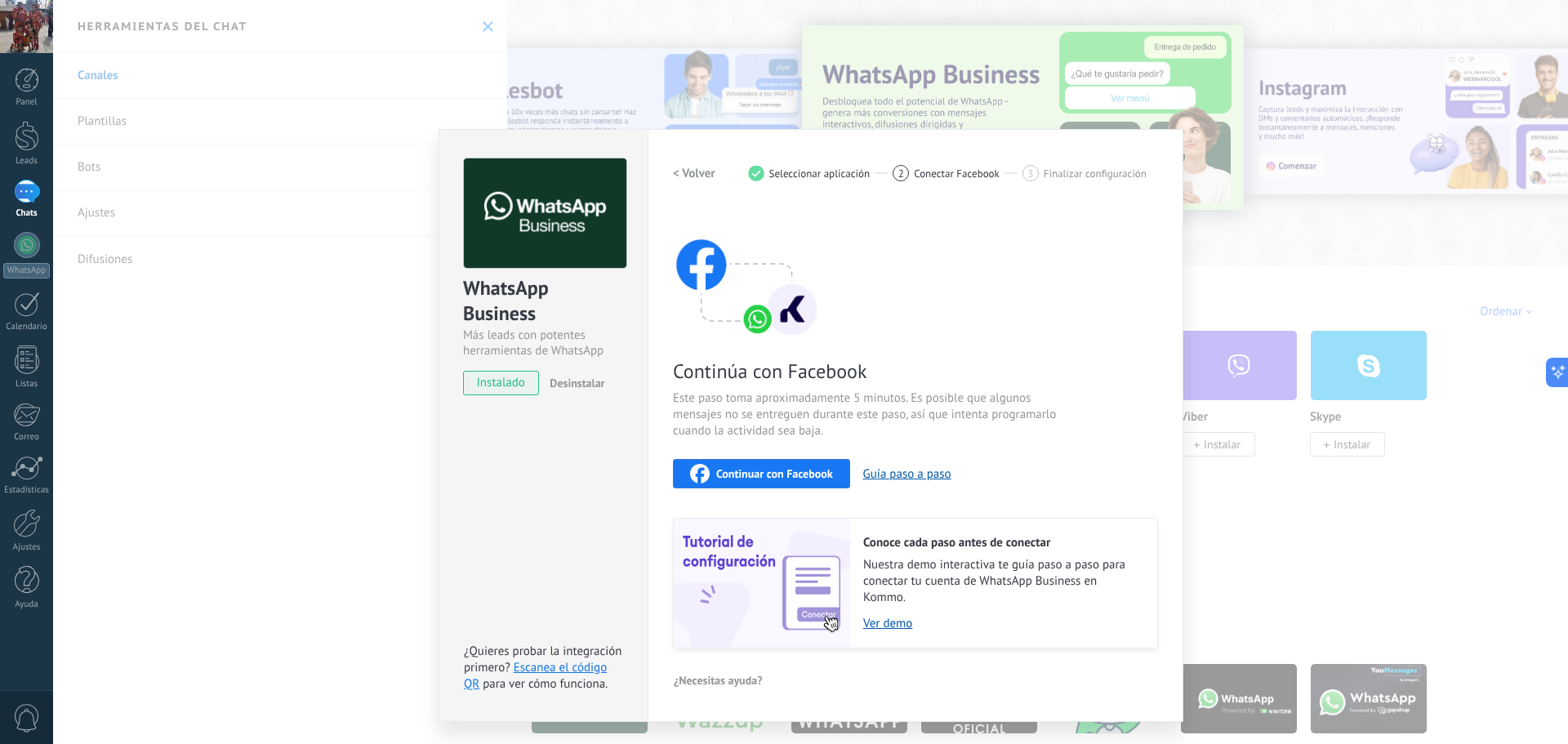
click at [378, 304] on div "WhatsApp Business Más leads con potentes herramientas de WhatsApp instalado Des…" at bounding box center [810, 372] width 1515 height 744
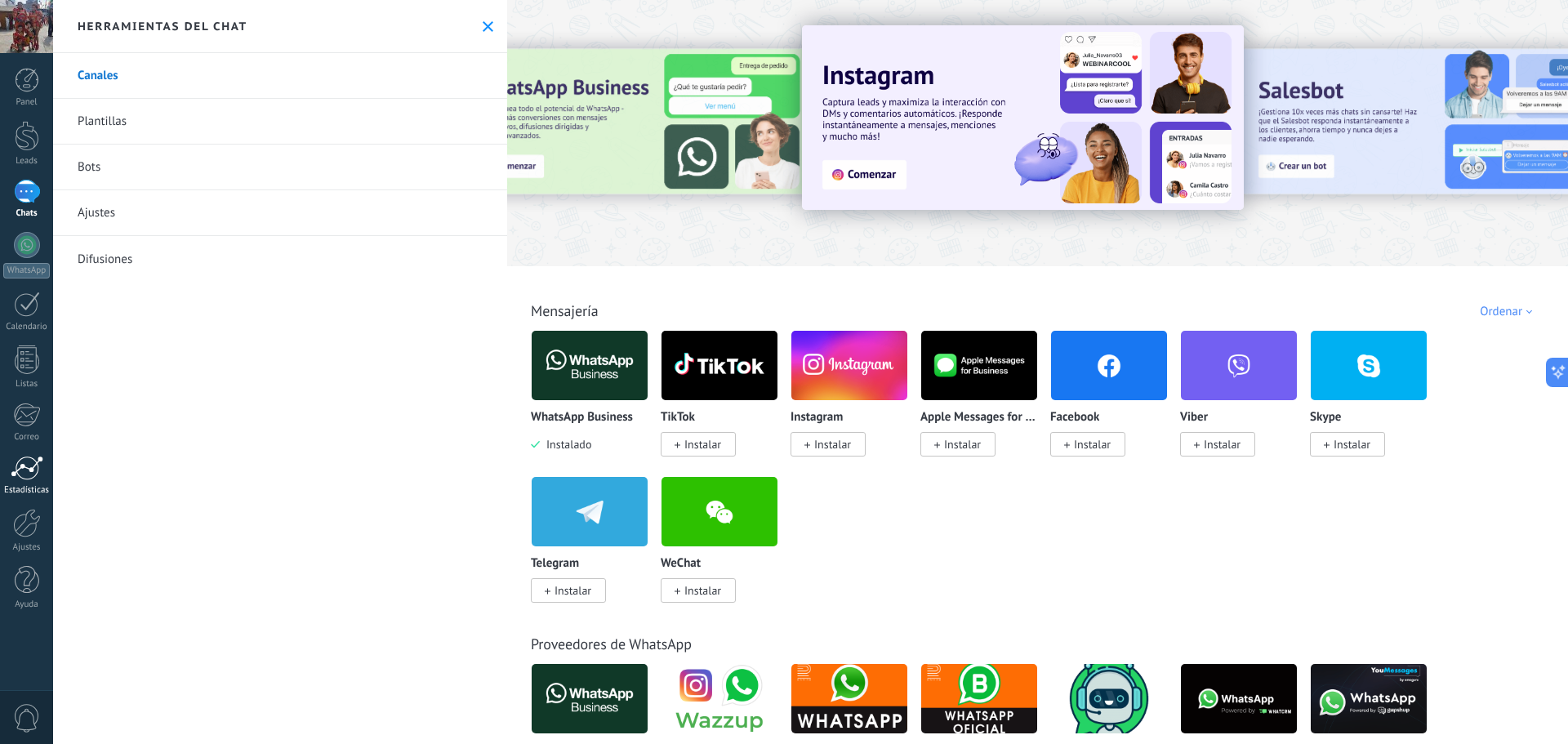
click at [32, 468] on div at bounding box center [27, 467] width 33 height 25
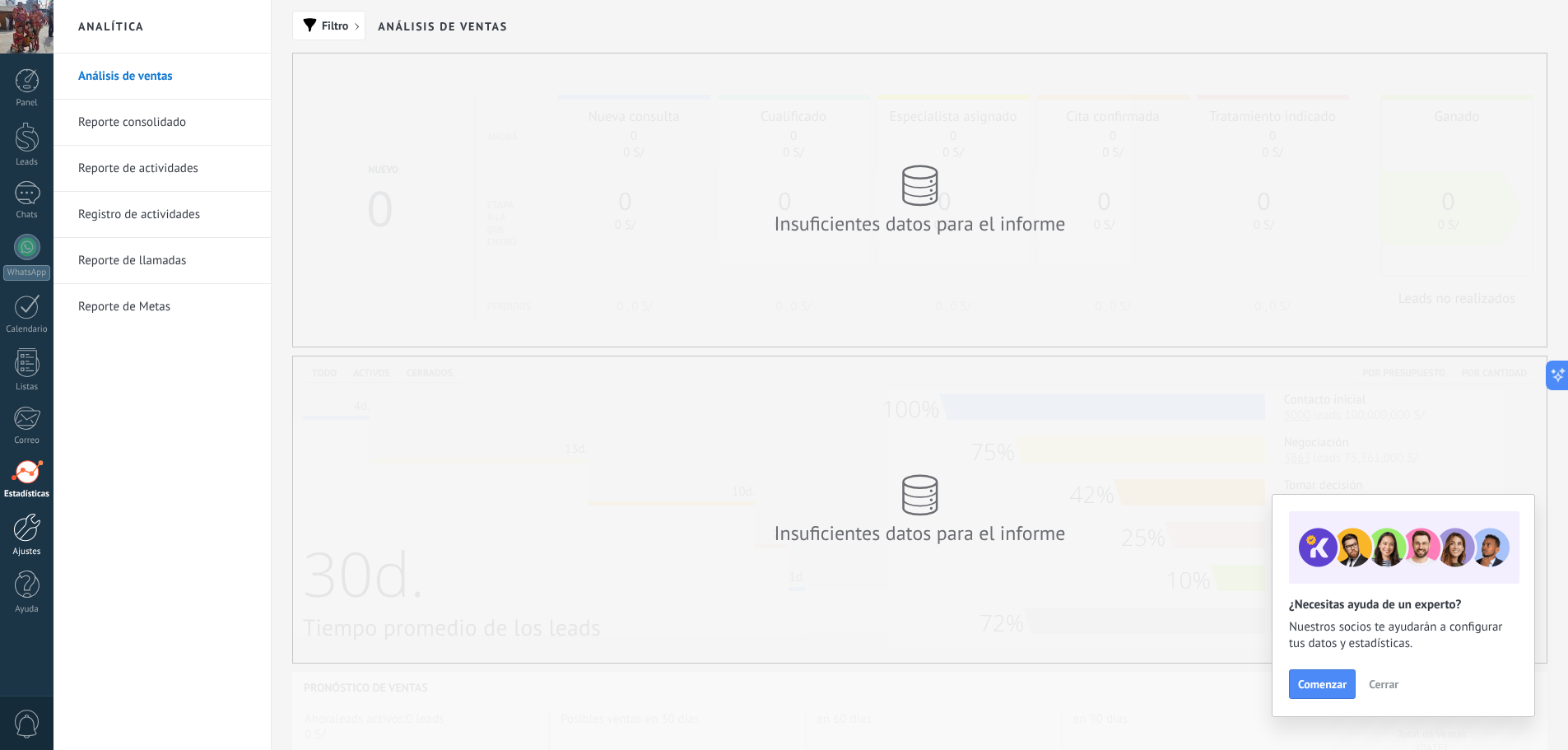
click at [30, 525] on div at bounding box center [27, 526] width 28 height 29
